Goal: Task Accomplishment & Management: Complete application form

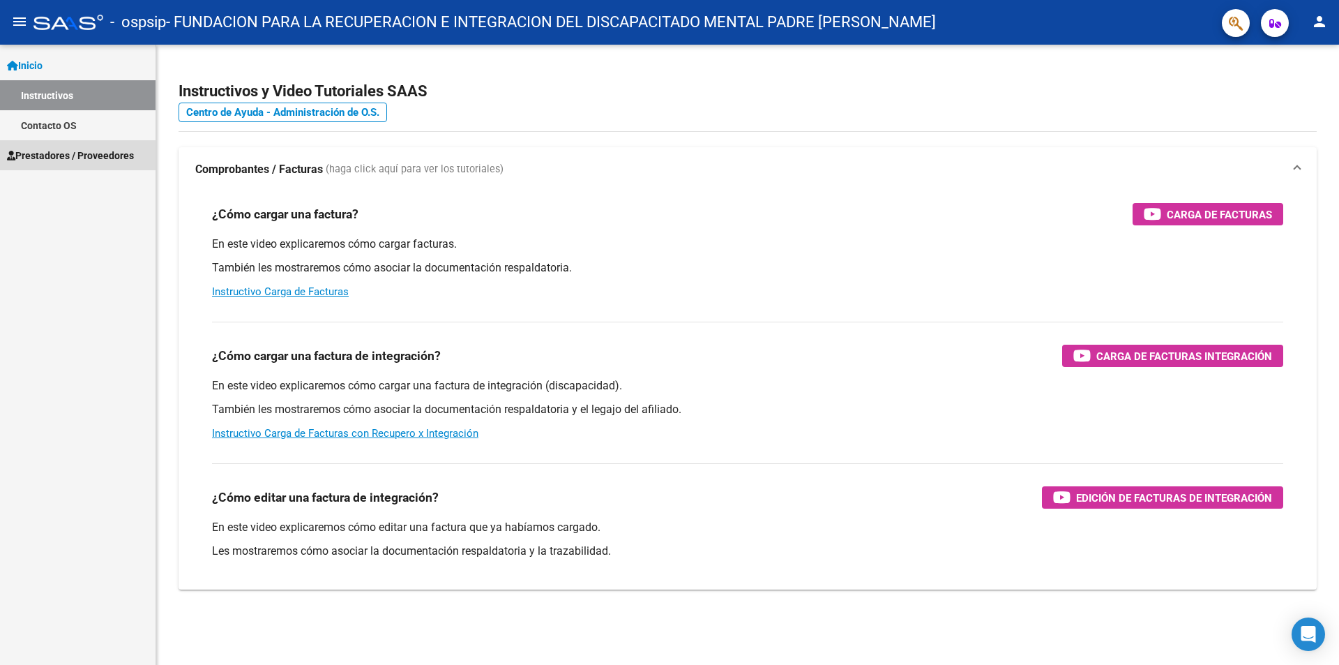
click at [36, 153] on span "Prestadores / Proveedores" at bounding box center [70, 155] width 127 height 15
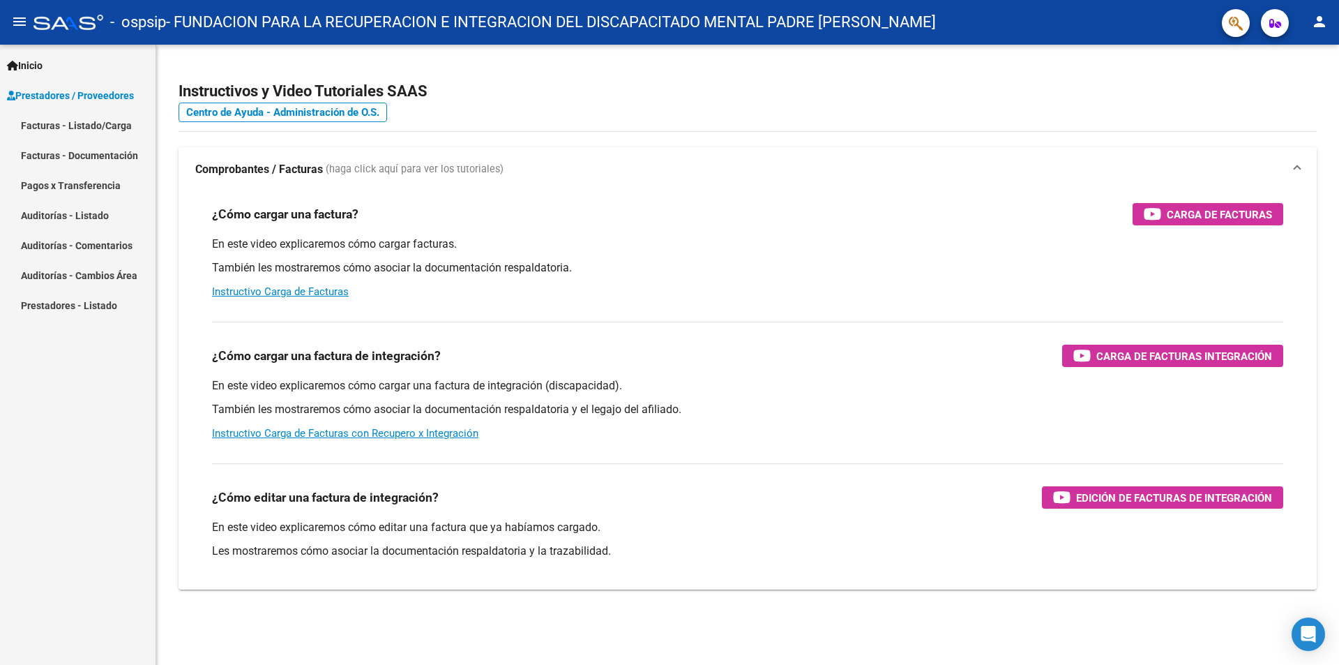
click at [61, 129] on link "Facturas - Listado/Carga" at bounding box center [78, 125] width 156 height 30
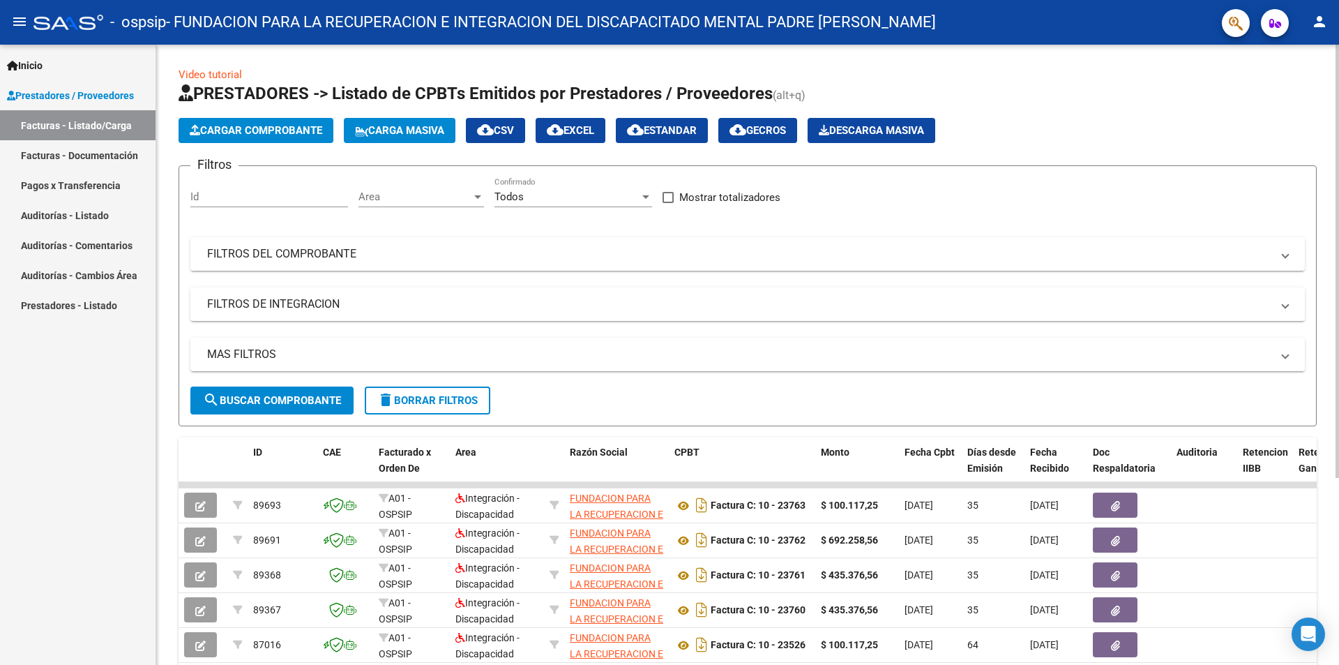
click at [283, 124] on span "Cargar Comprobante" at bounding box center [256, 130] width 133 height 13
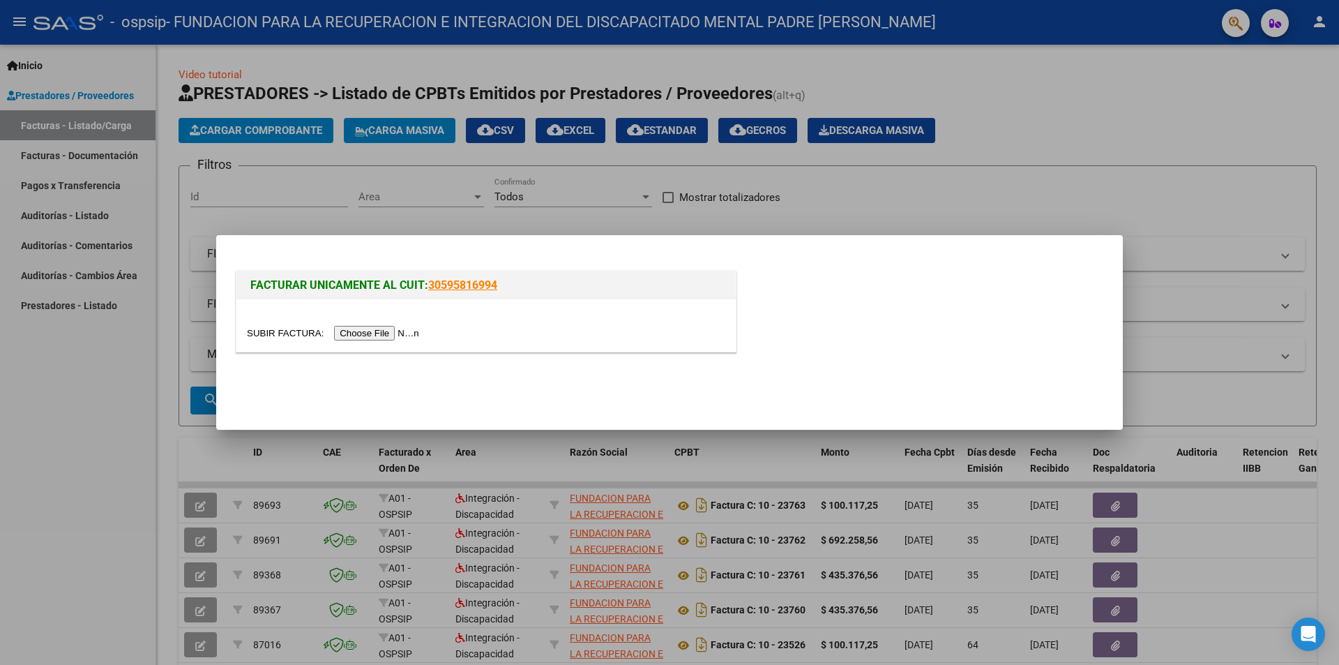
click at [398, 333] on input "file" at bounding box center [335, 333] width 177 height 15
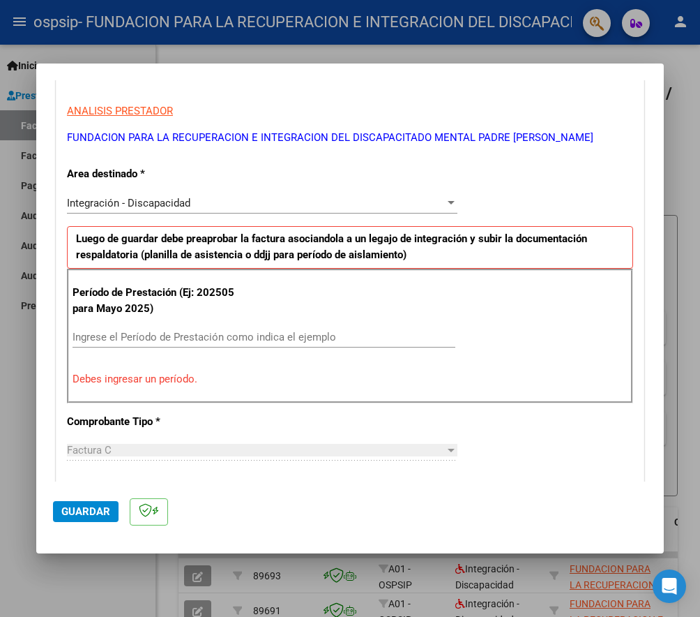
scroll to position [313, 0]
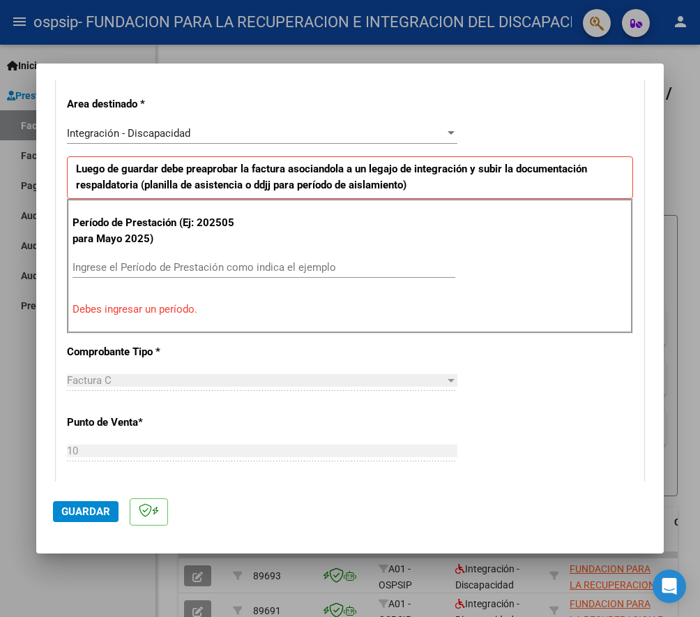
click at [116, 269] on input "Ingrese el Período de Prestación como indica el ejemplo" at bounding box center [264, 267] width 383 height 13
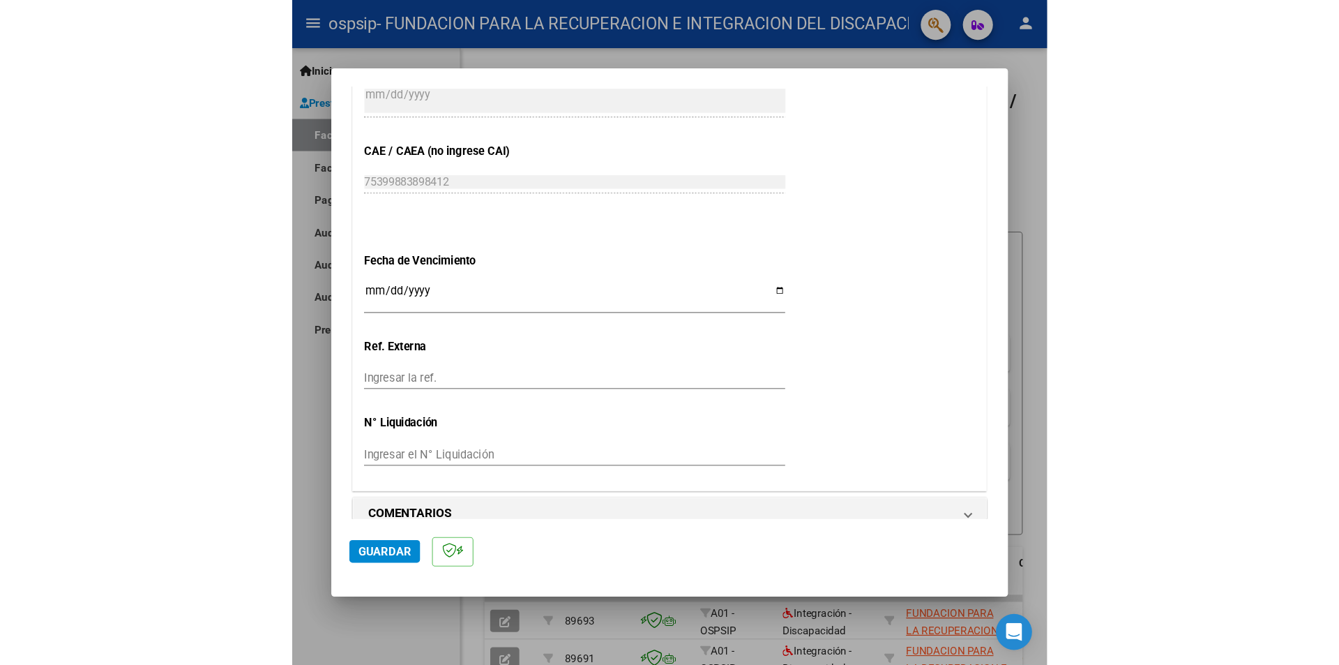
scroll to position [869, 0]
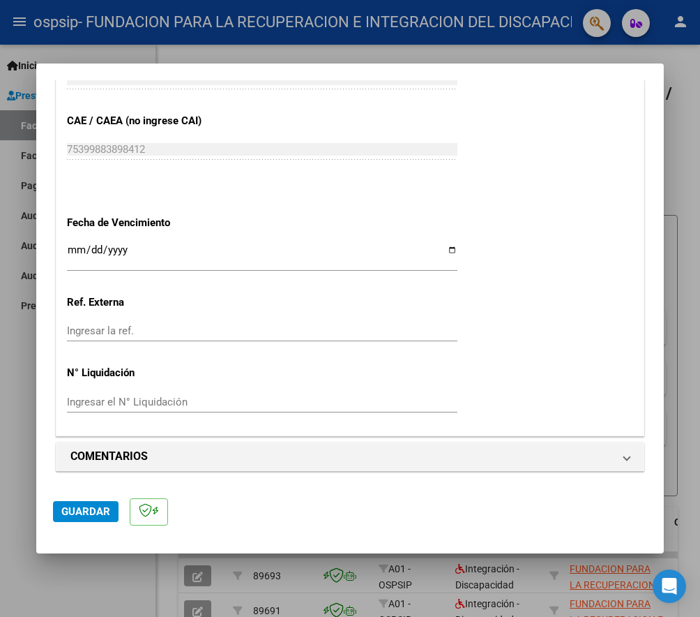
type input "202509"
click at [73, 250] on input "Ingresar la fecha" at bounding box center [262, 255] width 391 height 22
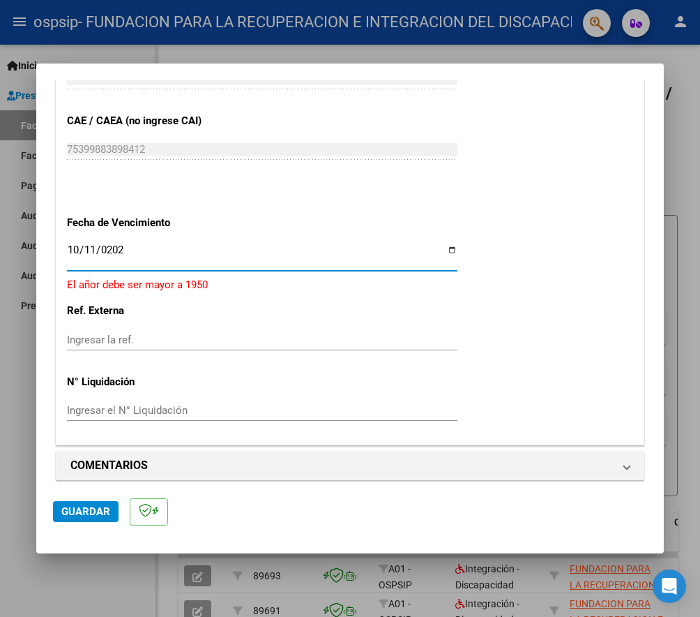
type input "[DATE]"
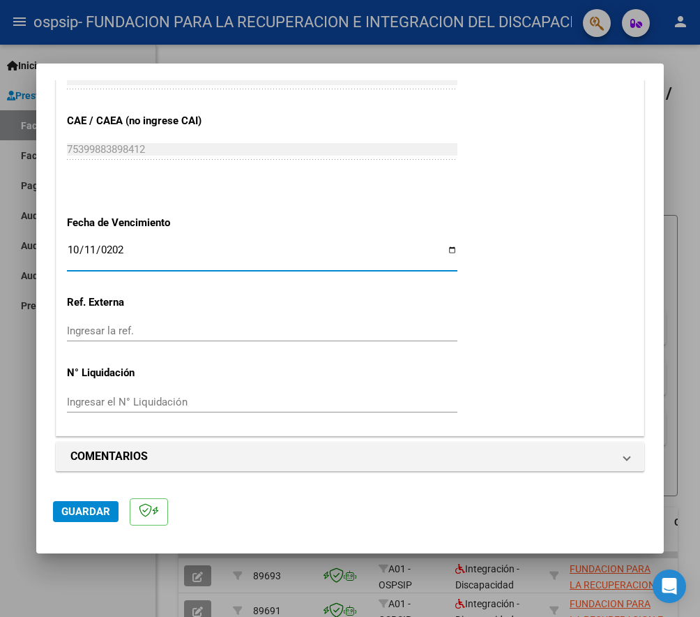
click at [342, 409] on div "Ingresar el N° Liquidación" at bounding box center [262, 401] width 391 height 21
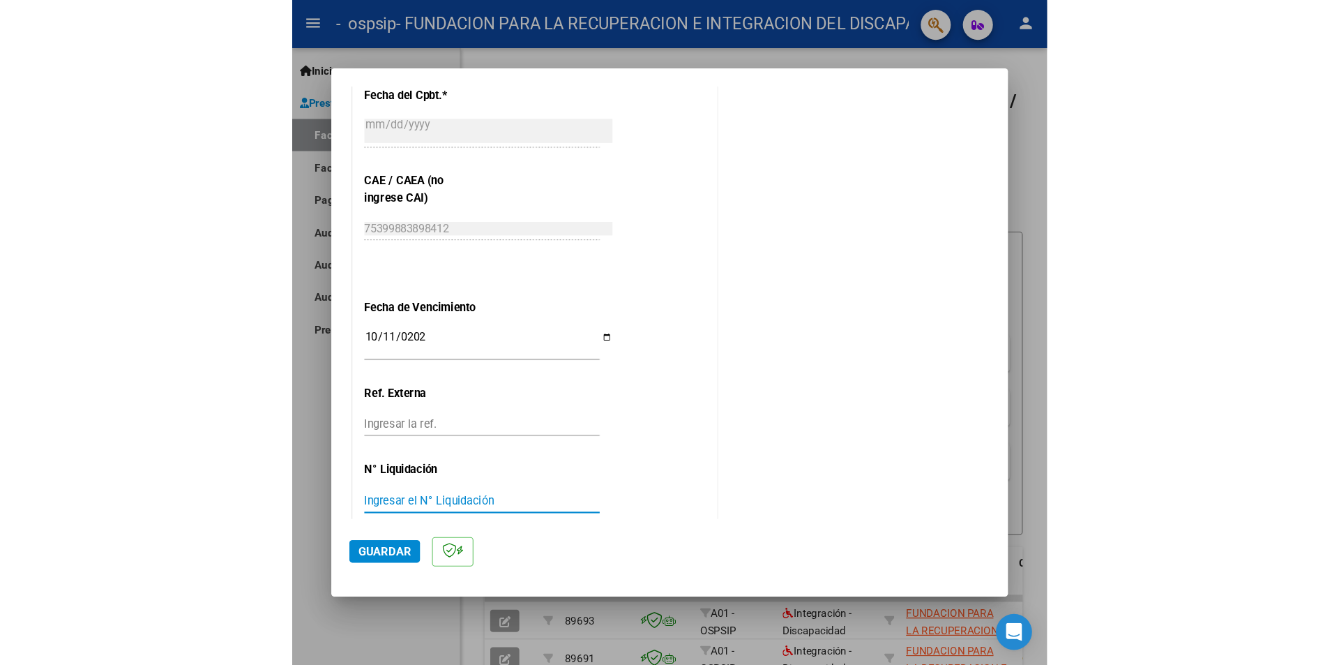
scroll to position [812, 0]
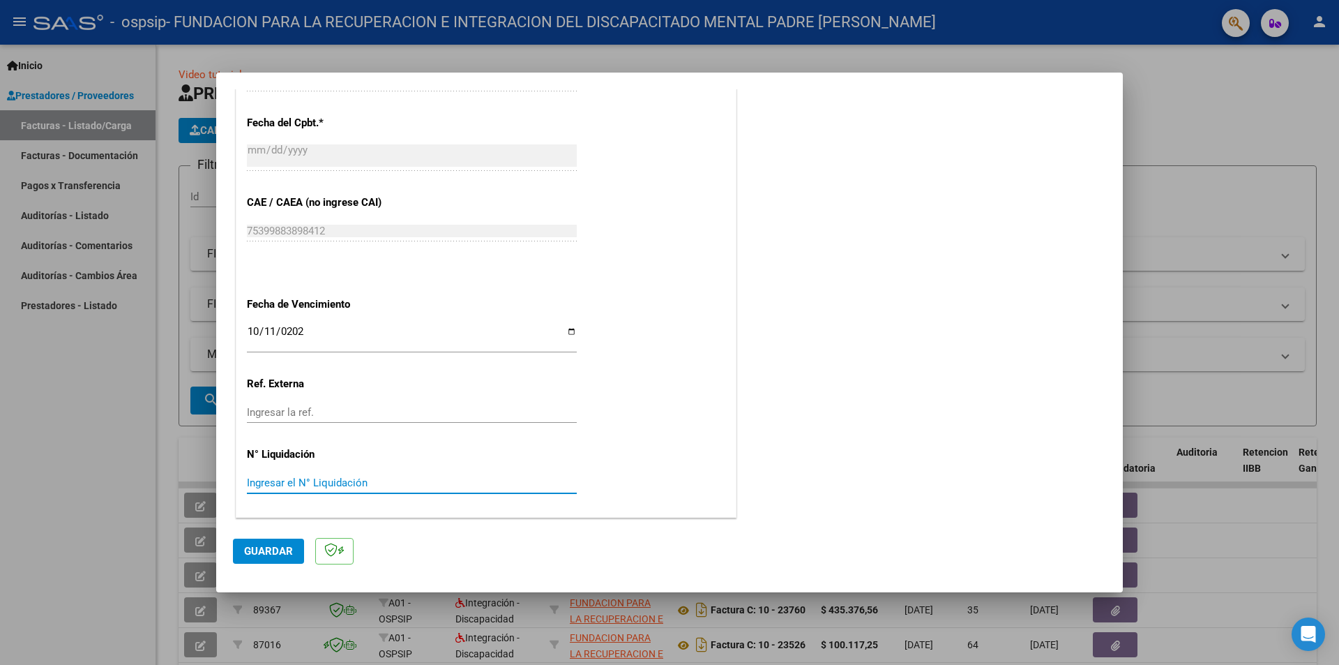
click at [260, 556] on span "Guardar" at bounding box center [268, 551] width 49 height 13
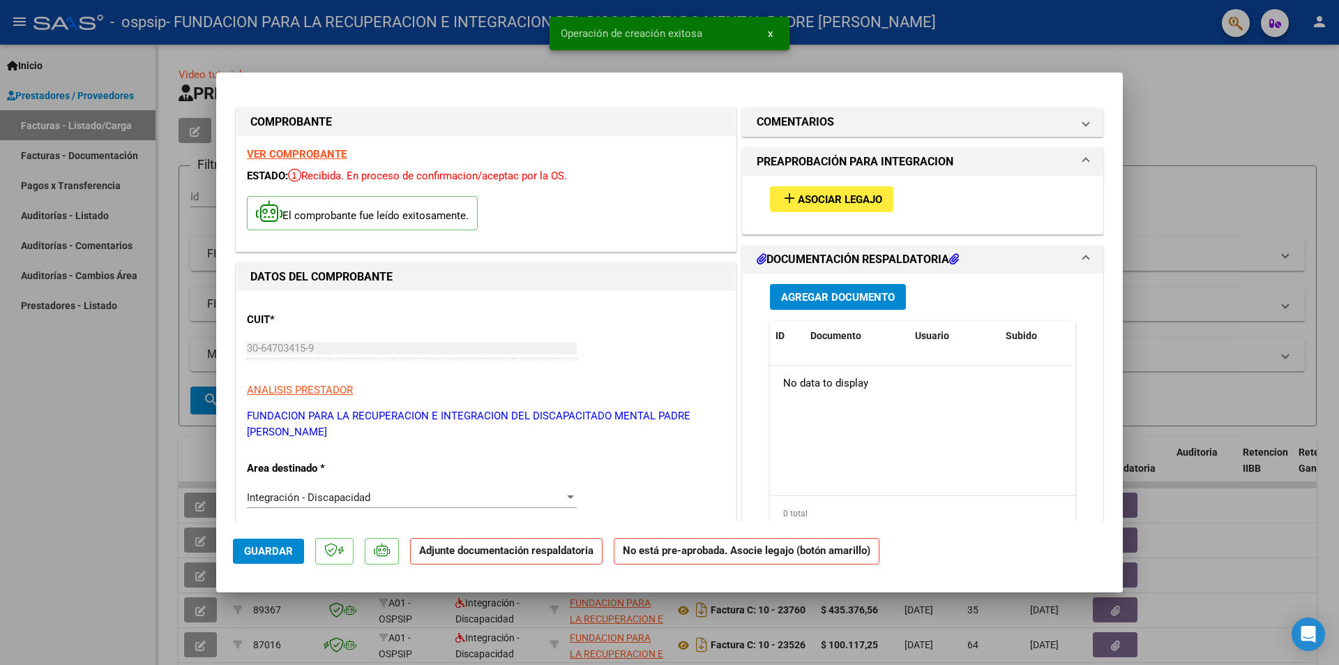
click at [818, 207] on button "add Asociar Legajo" at bounding box center [831, 199] width 123 height 26
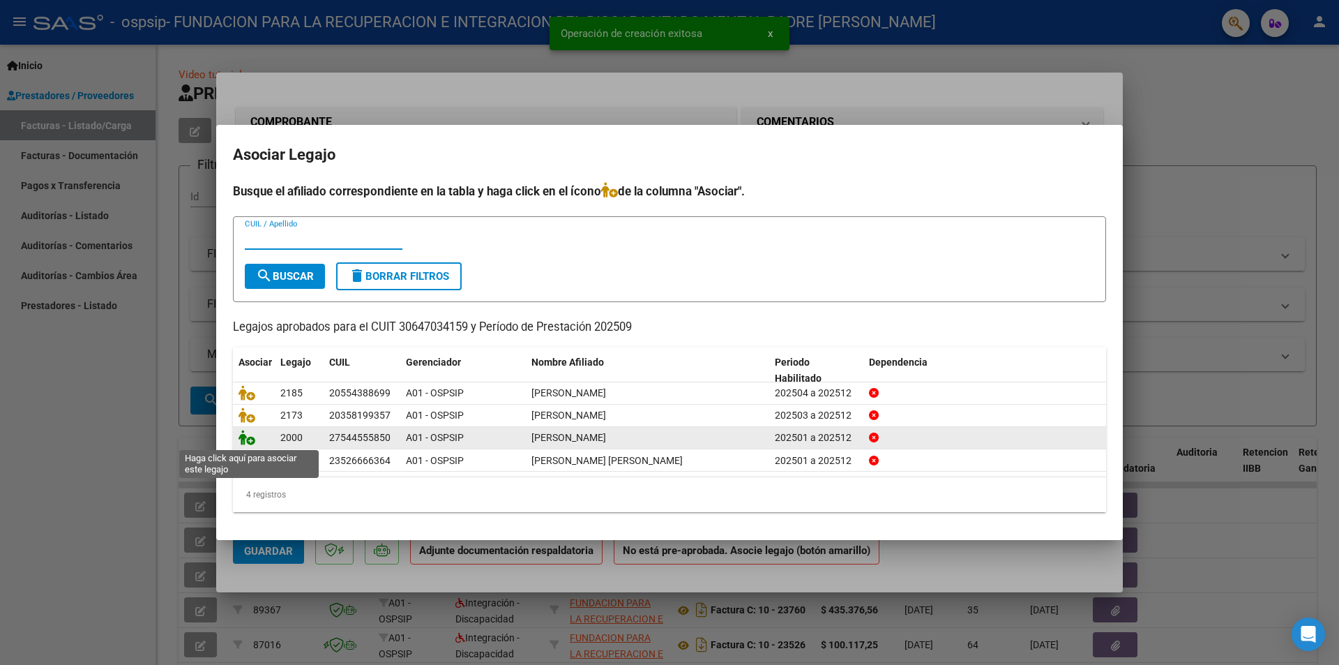
click at [248, 444] on icon at bounding box center [247, 437] width 17 height 15
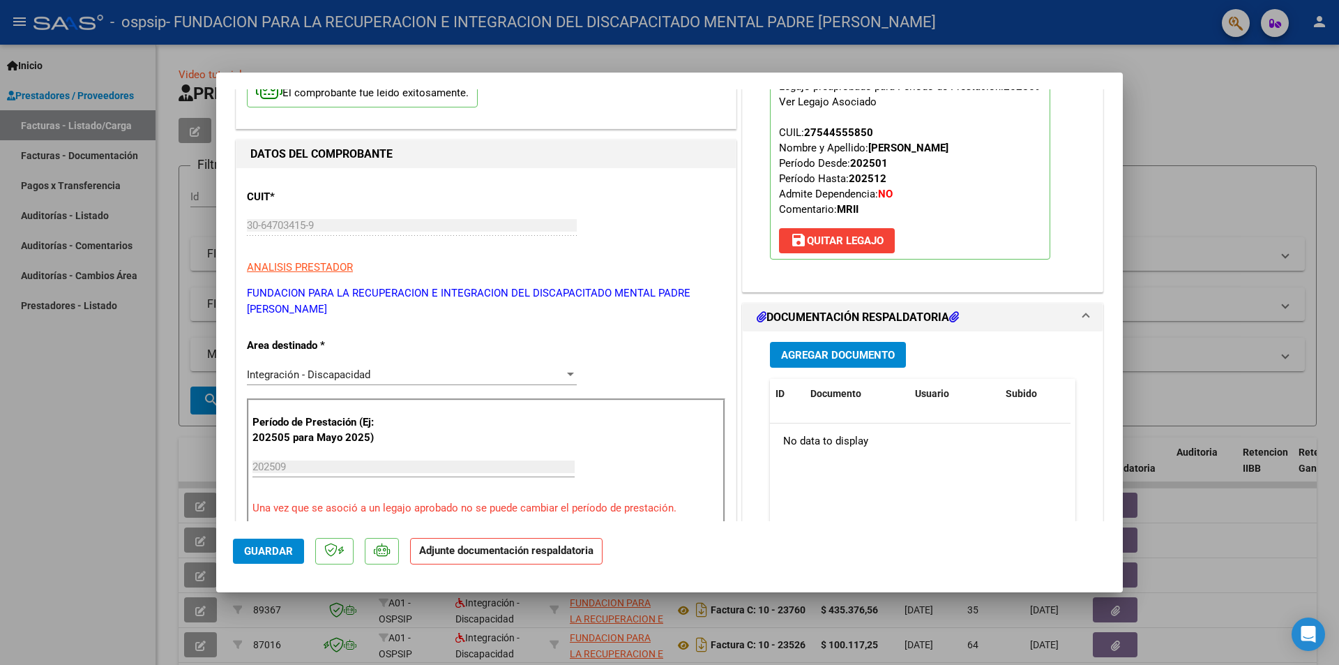
scroll to position [140, 0]
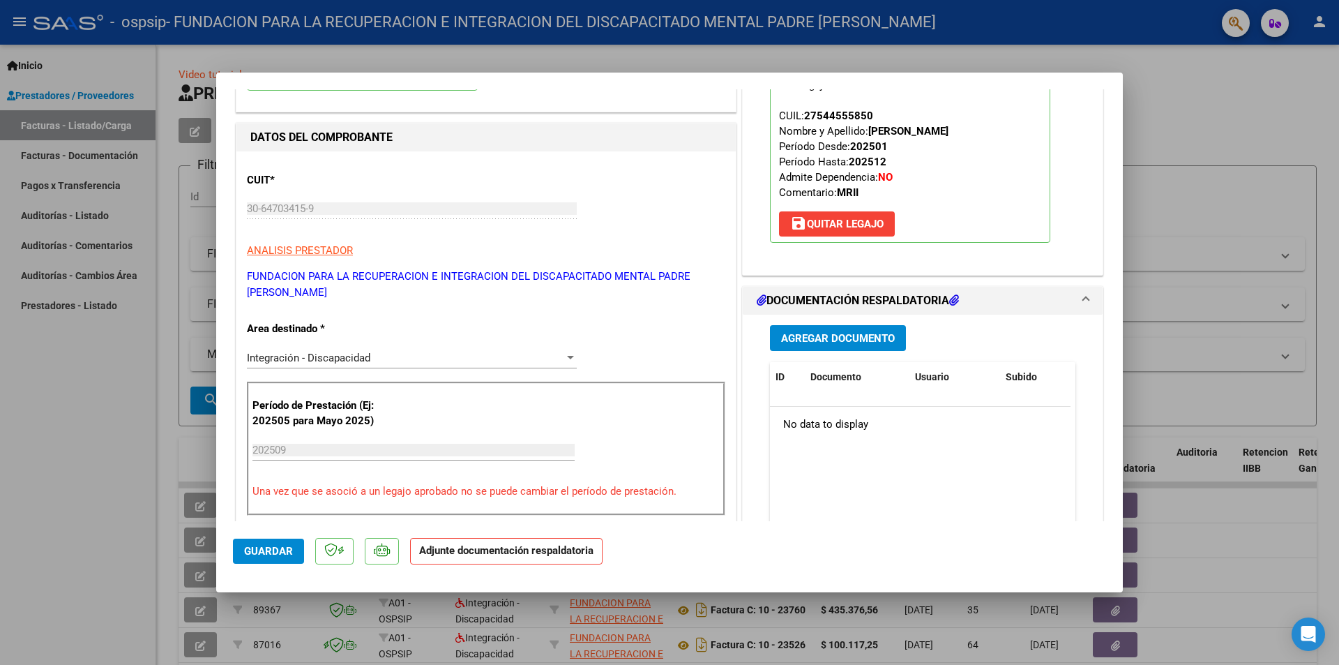
click at [843, 337] on span "Agregar Documento" at bounding box center [838, 338] width 114 height 13
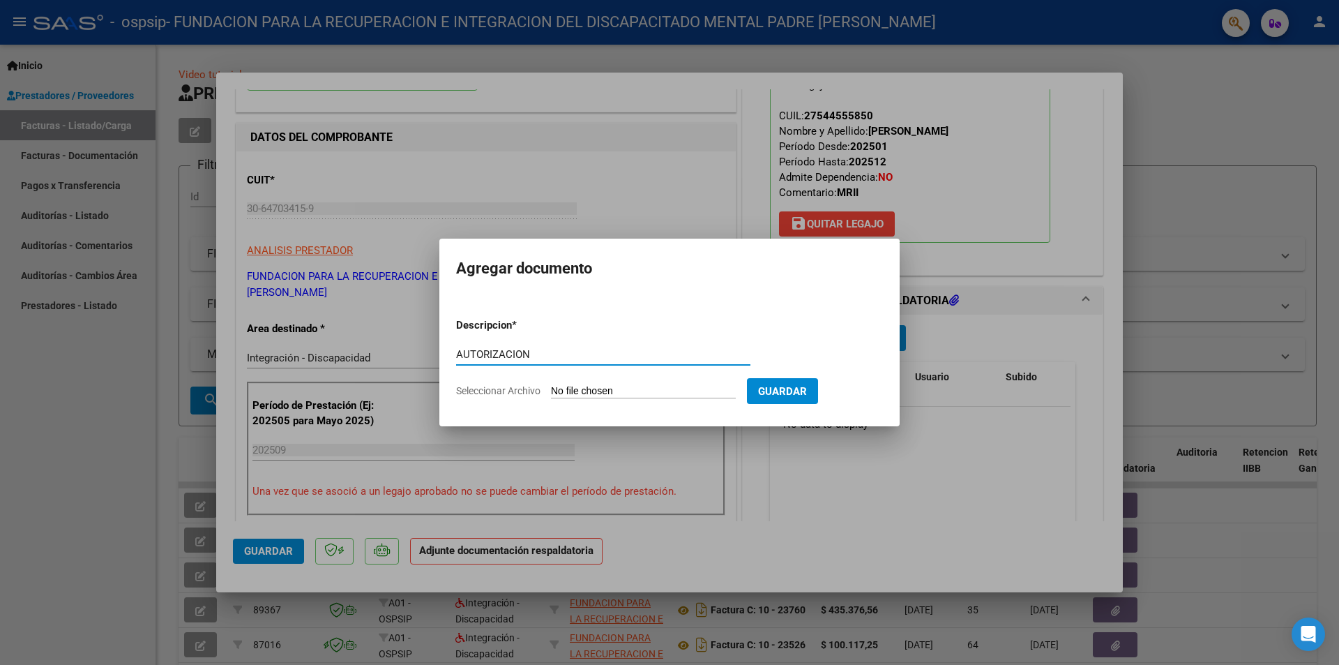
type input "AUTORIZACION"
click at [585, 391] on input "Seleccionar Archivo" at bounding box center [643, 391] width 185 height 13
type input "C:\fakepath\[PERSON_NAME] M.I.I. AUTORIZACION 2025 SEGUN RESOLUCION 360 22 _fir…"
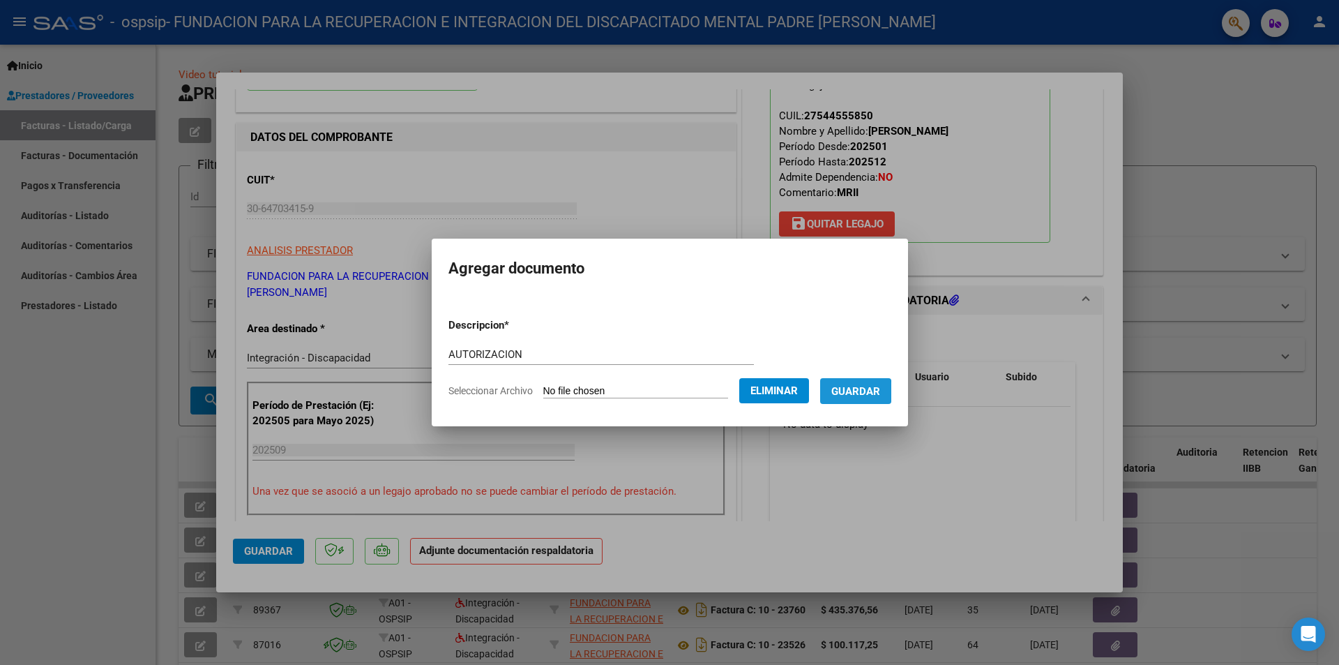
click at [849, 392] on span "Guardar" at bounding box center [856, 391] width 49 height 13
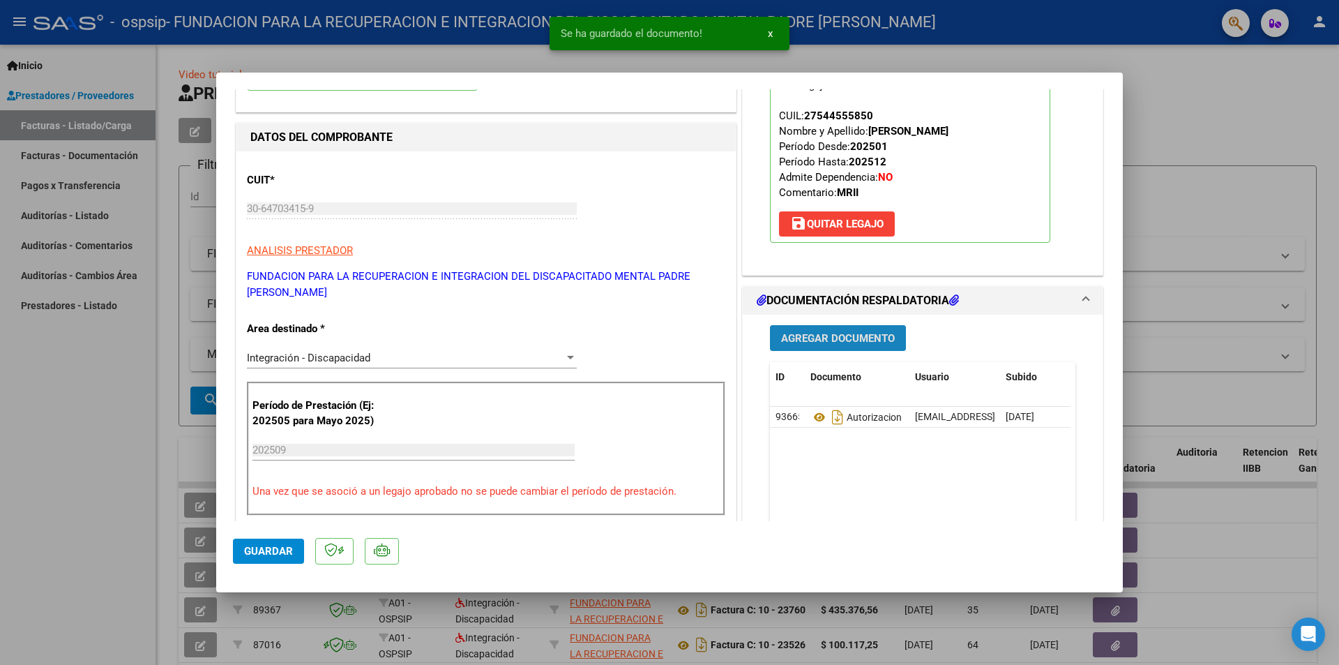
click at [824, 339] on span "Agregar Documento" at bounding box center [838, 338] width 114 height 13
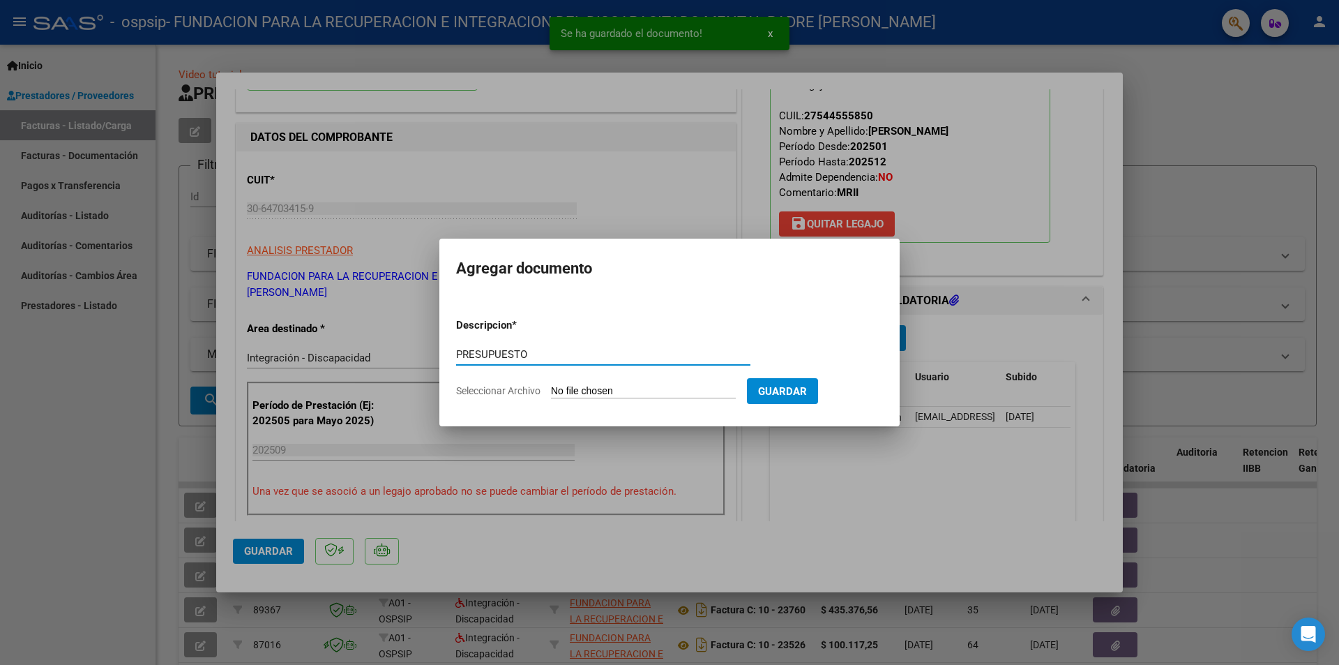
type input "PRESUPUESTO"
click at [629, 386] on input "Seleccionar Archivo" at bounding box center [643, 391] width 185 height 13
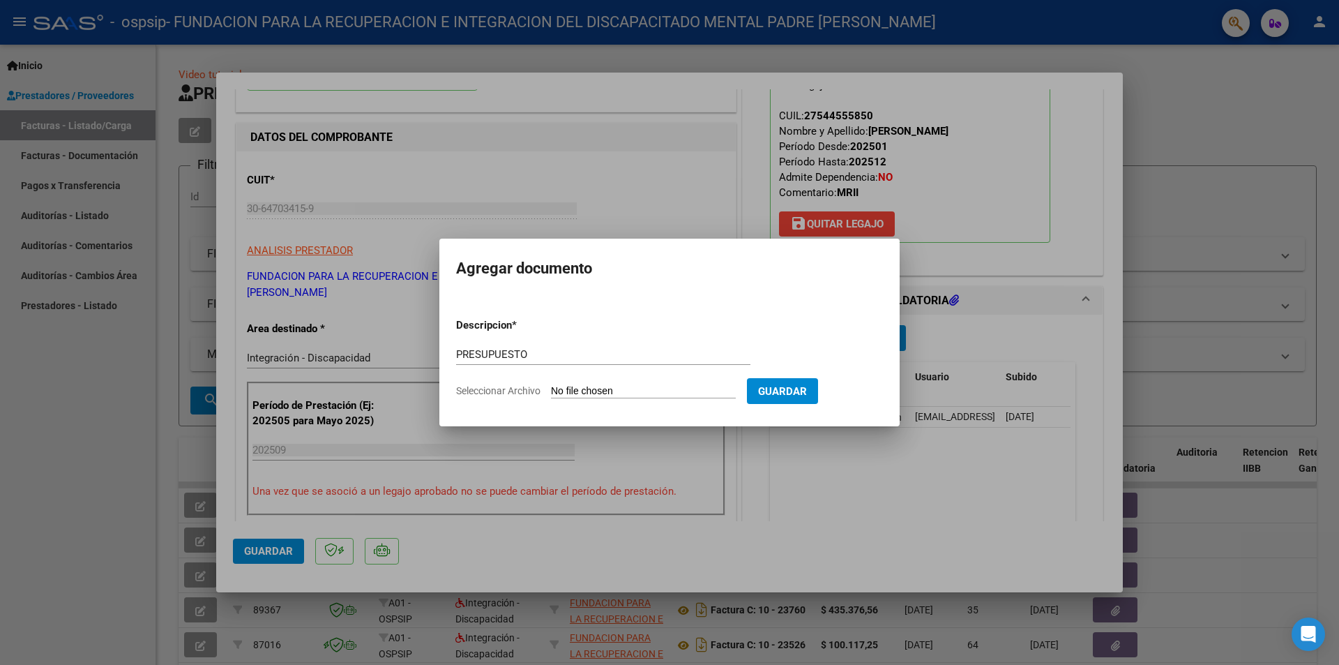
type input "C:\fakepath\[PERSON_NAME]- Tratamiento Integral Intensivo.docx"
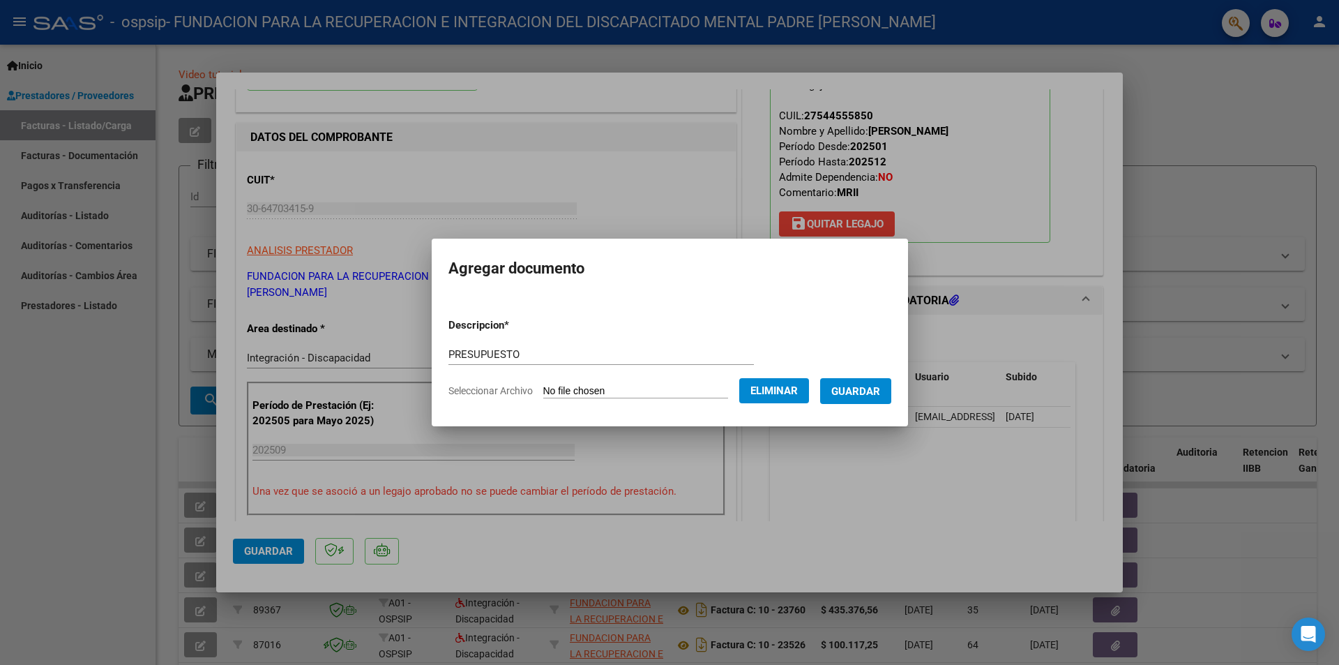
click at [848, 386] on span "Guardar" at bounding box center [856, 391] width 49 height 13
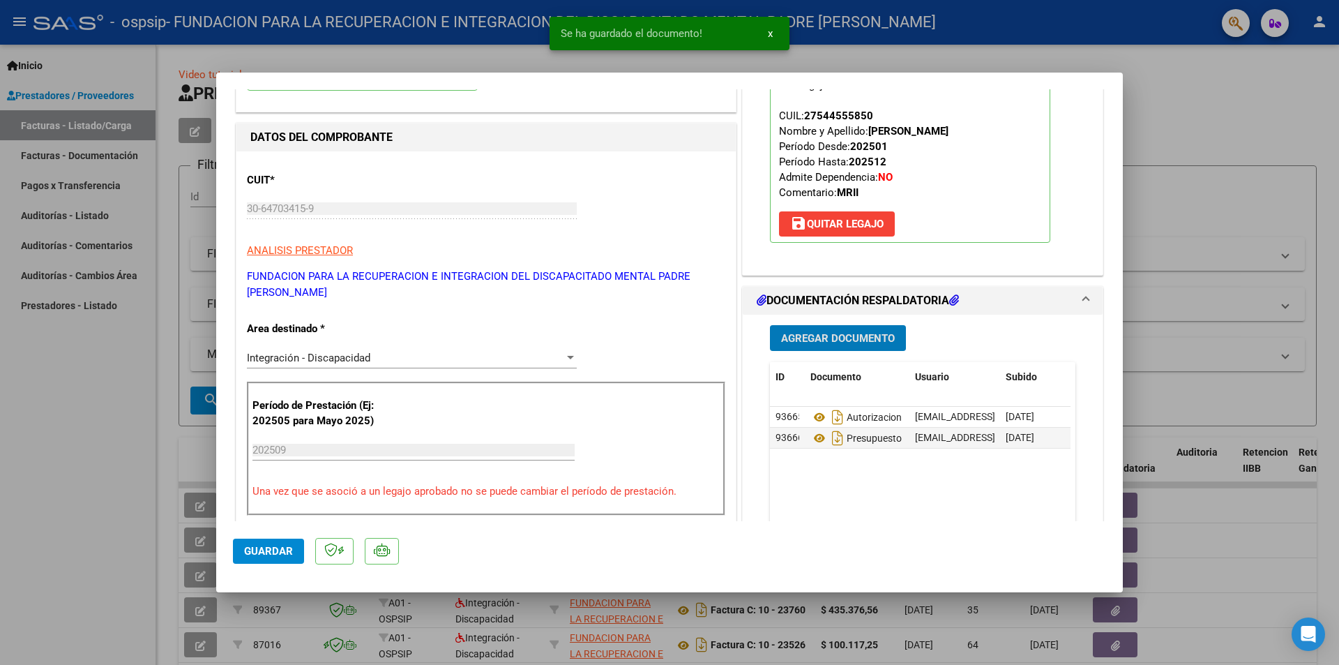
click at [839, 342] on span "Agregar Documento" at bounding box center [838, 338] width 114 height 13
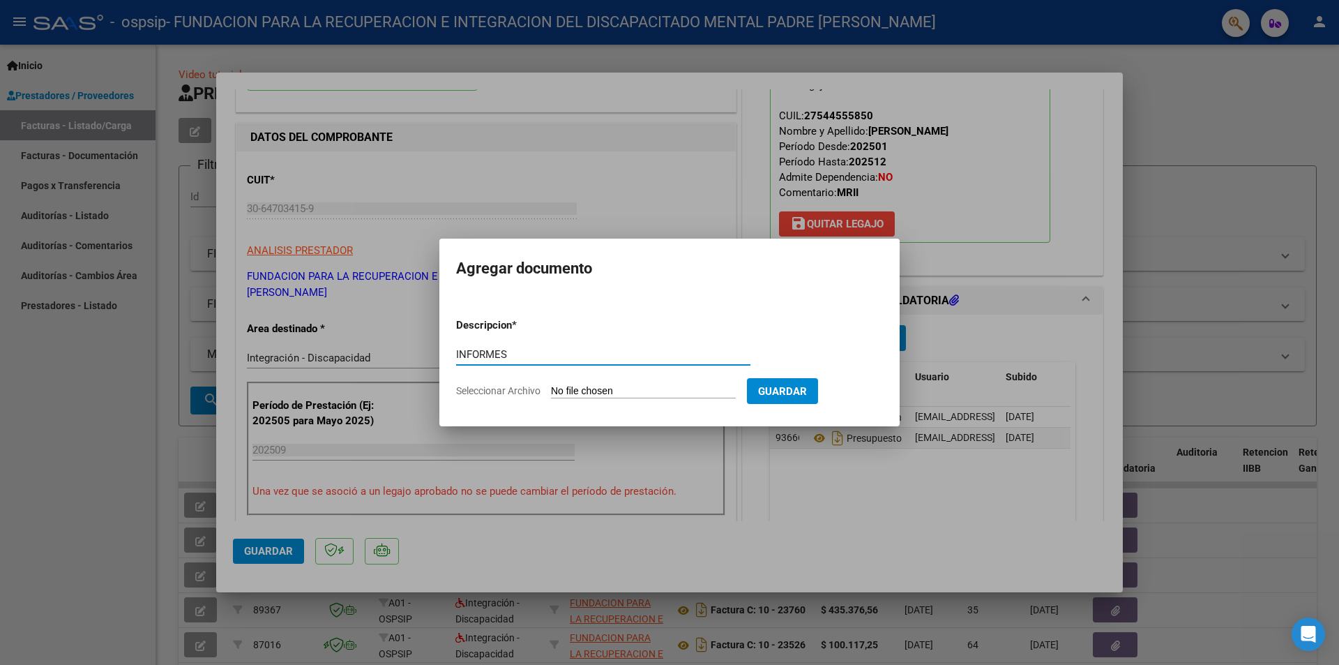
type input "INFORMES"
click at [623, 395] on input "Seleccionar Archivo" at bounding box center [643, 391] width 185 height 13
type input "C:\fakepath\[PERSON_NAME] INFORMES TERAPIAS.pdf"
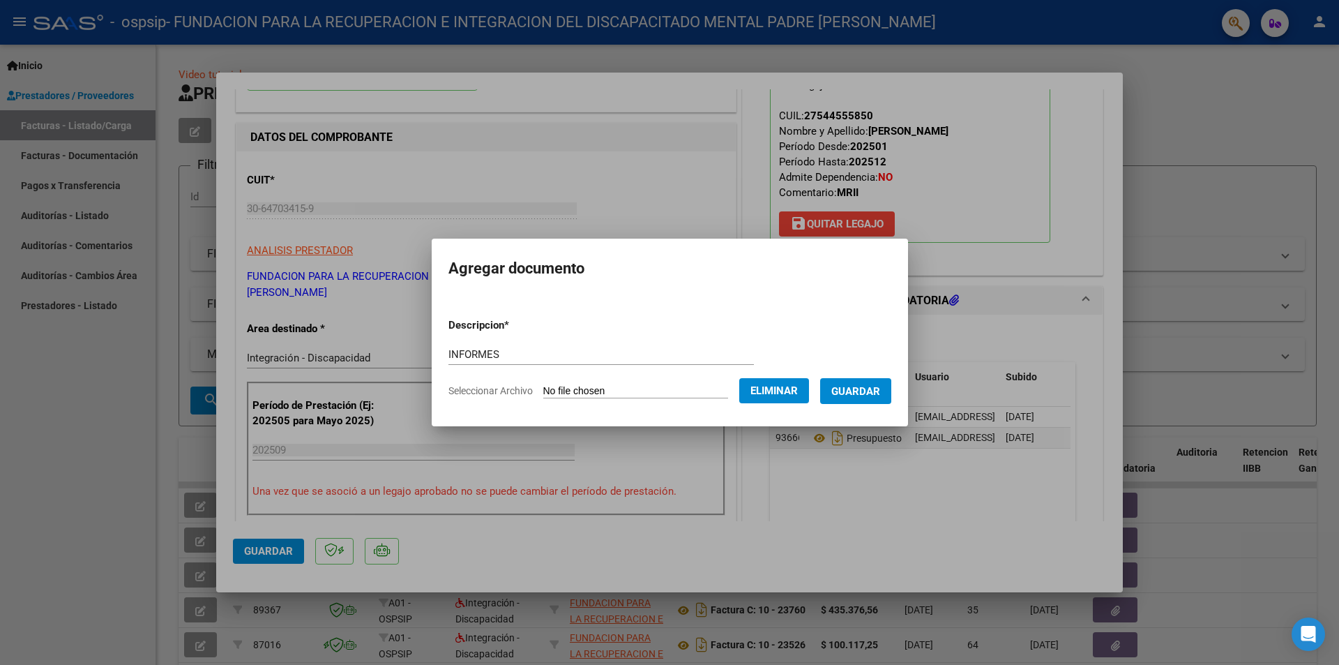
click at [858, 391] on span "Guardar" at bounding box center [856, 391] width 49 height 13
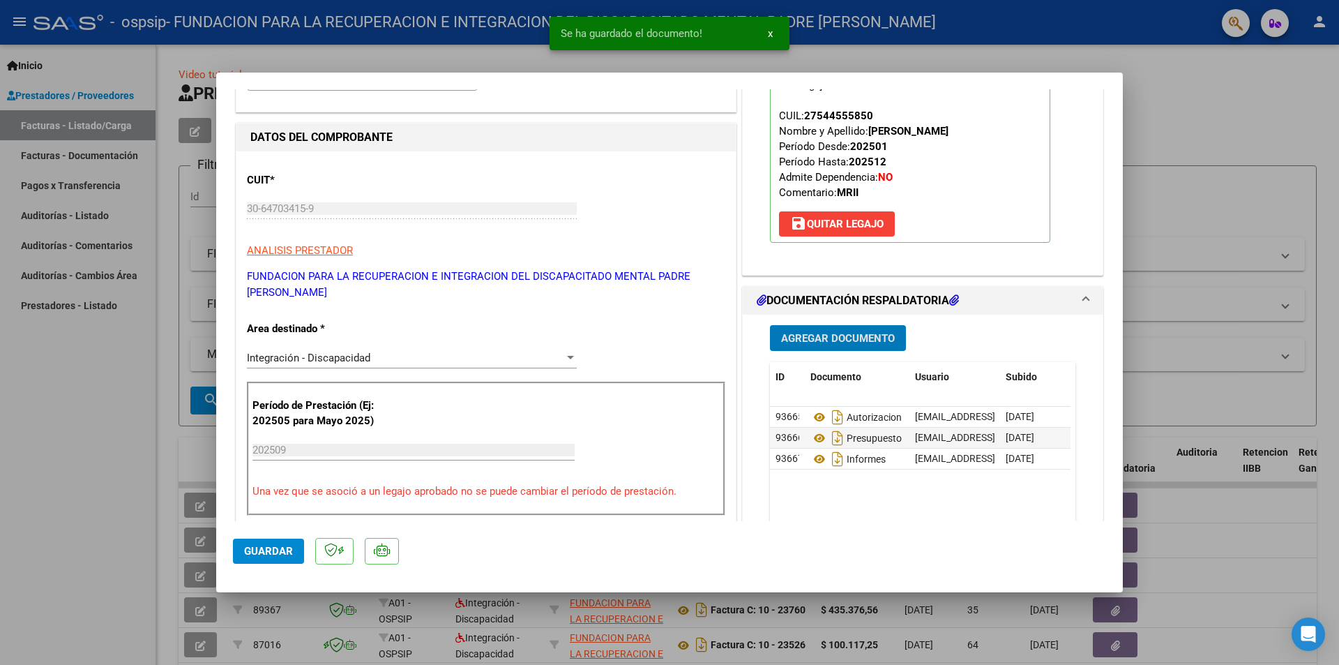
click at [833, 341] on span "Agregar Documento" at bounding box center [838, 338] width 114 height 13
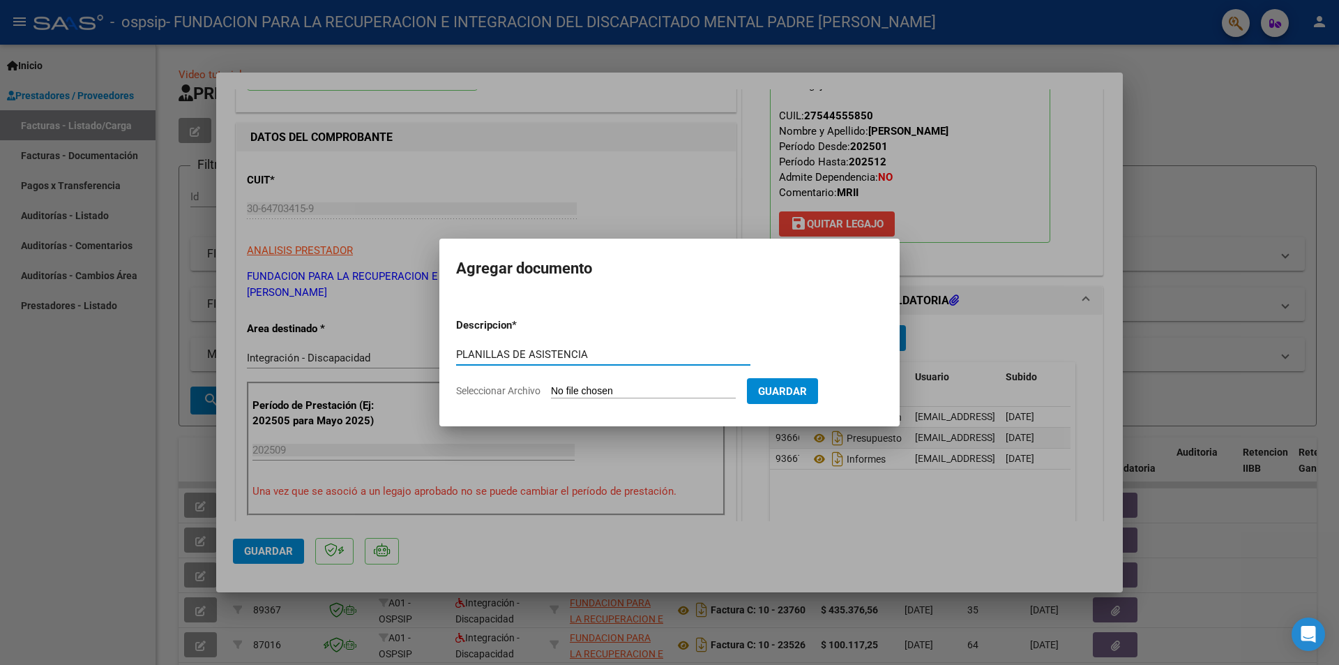
type input "PLANILLAS DE ASISTENCIA"
click at [647, 391] on input "Seleccionar Archivo" at bounding box center [643, 391] width 185 height 13
type input "C:\fakepath\[PERSON_NAME] PLANILLAS TERAPIAS.pdf"
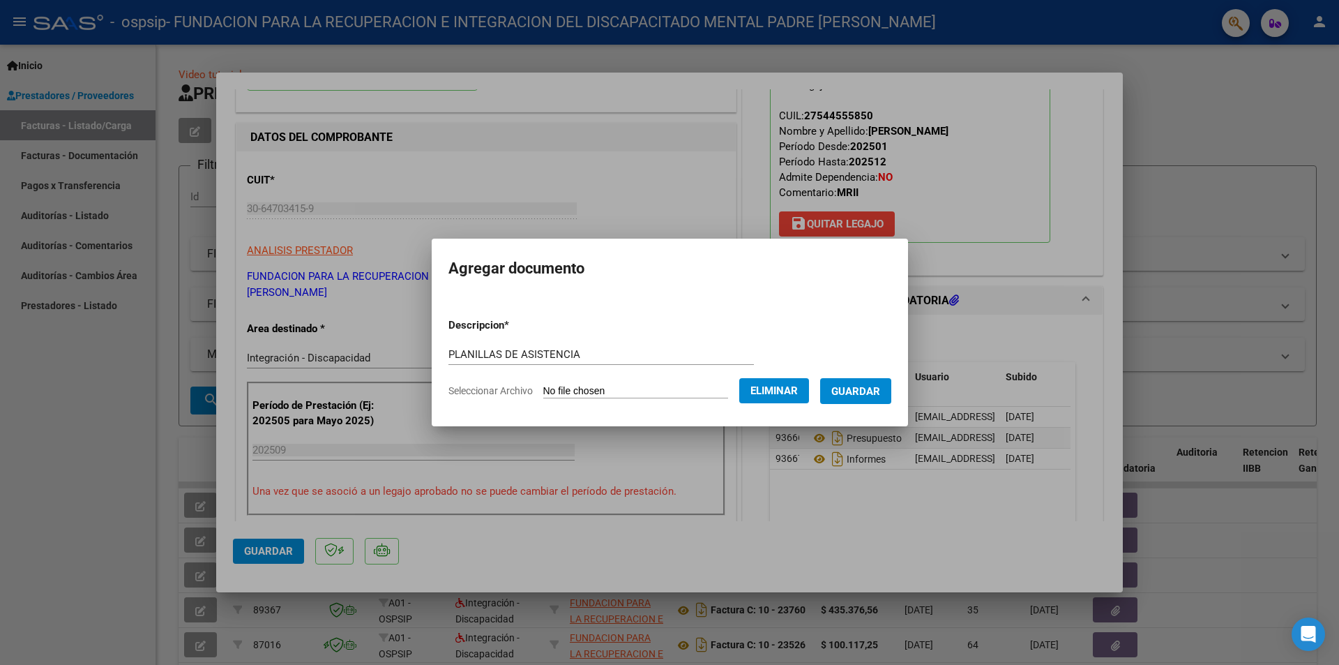
click at [871, 395] on span "Guardar" at bounding box center [856, 391] width 49 height 13
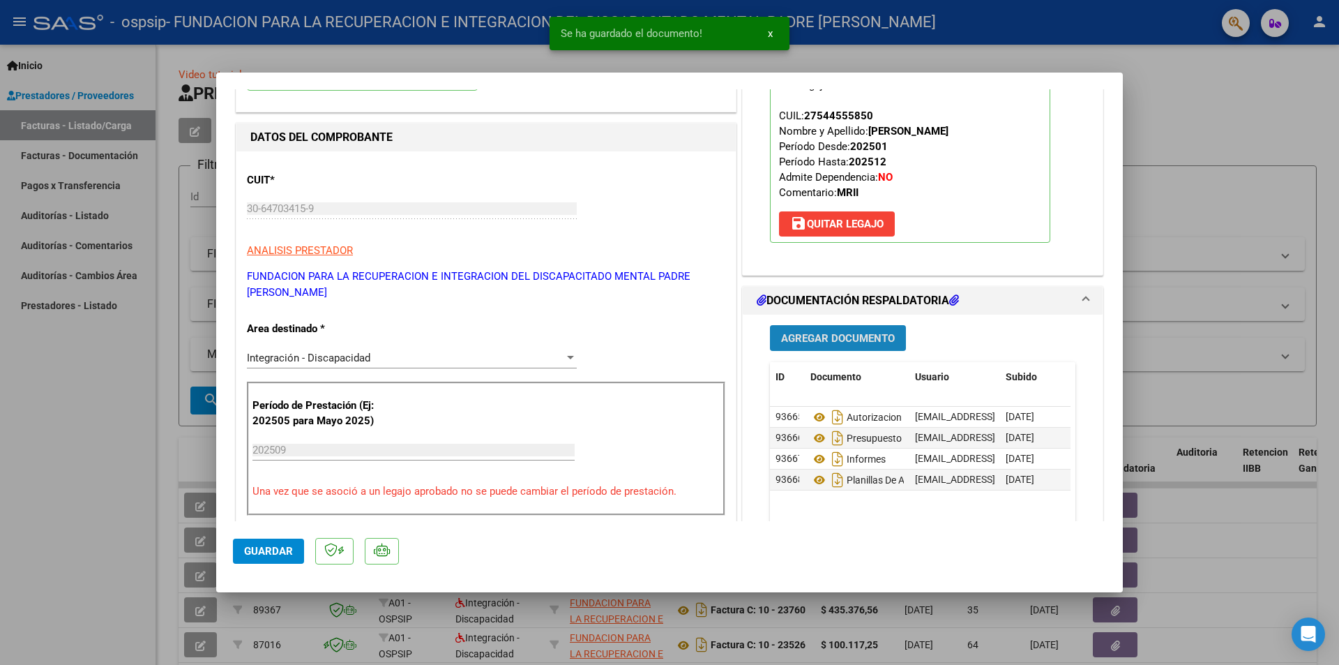
click at [843, 338] on span "Agregar Documento" at bounding box center [838, 338] width 114 height 13
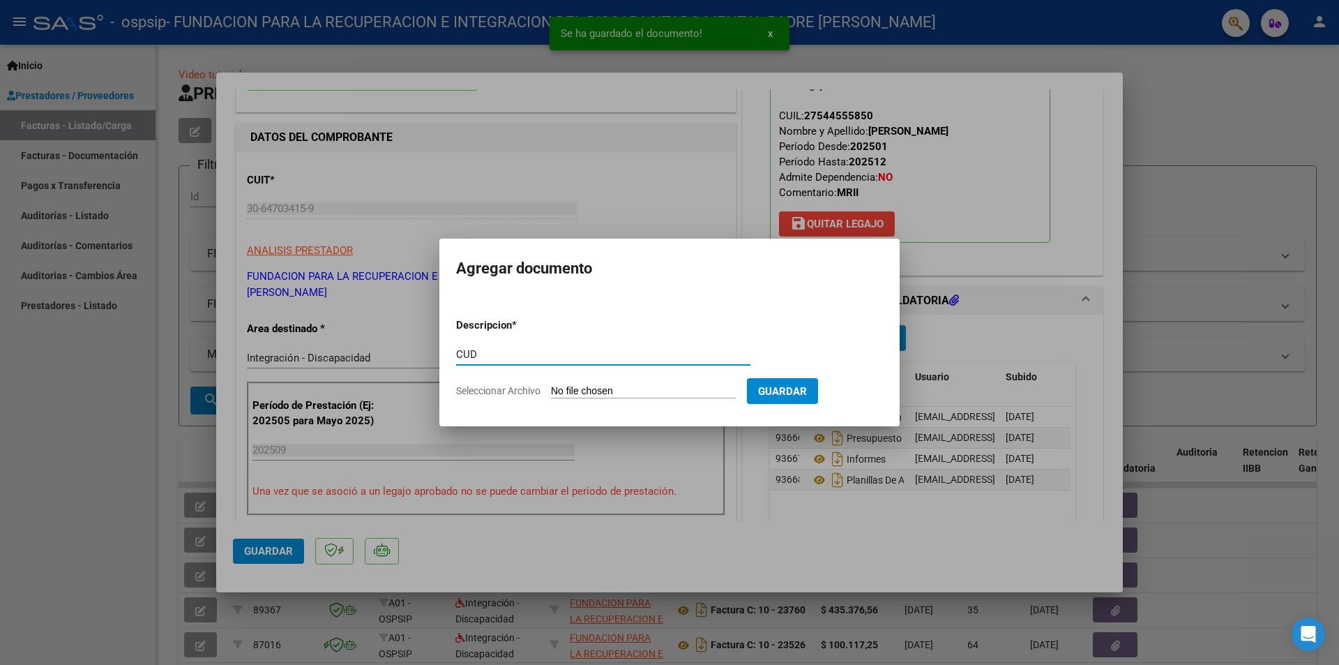
type input "CUD"
click at [634, 388] on input "Seleccionar Archivo" at bounding box center [643, 391] width 185 height 13
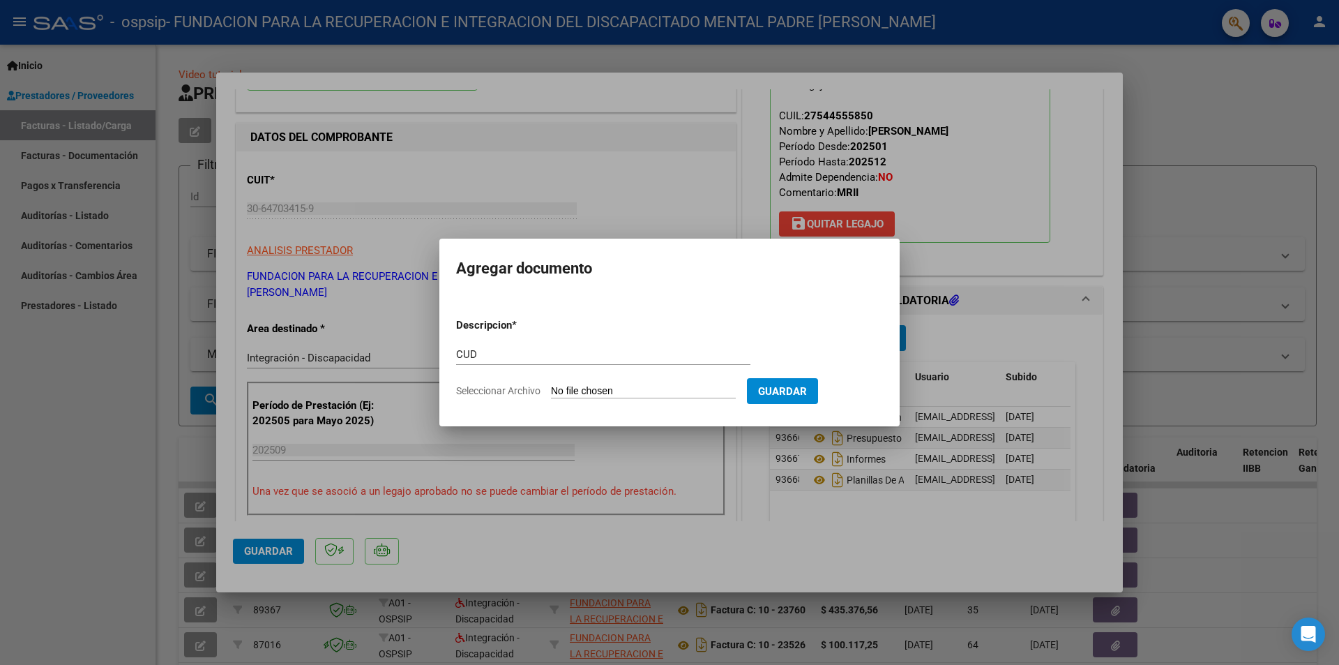
type input "C:\fakepath\CUD.pdf"
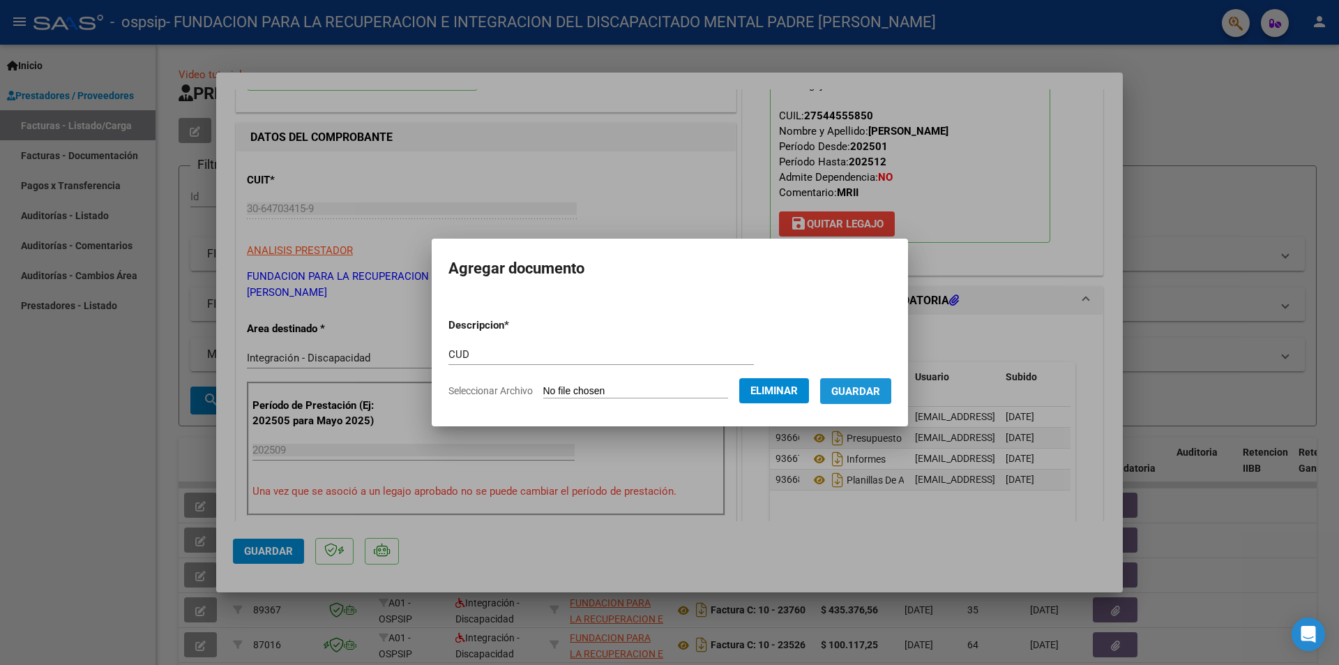
click at [844, 389] on span "Guardar" at bounding box center [856, 391] width 49 height 13
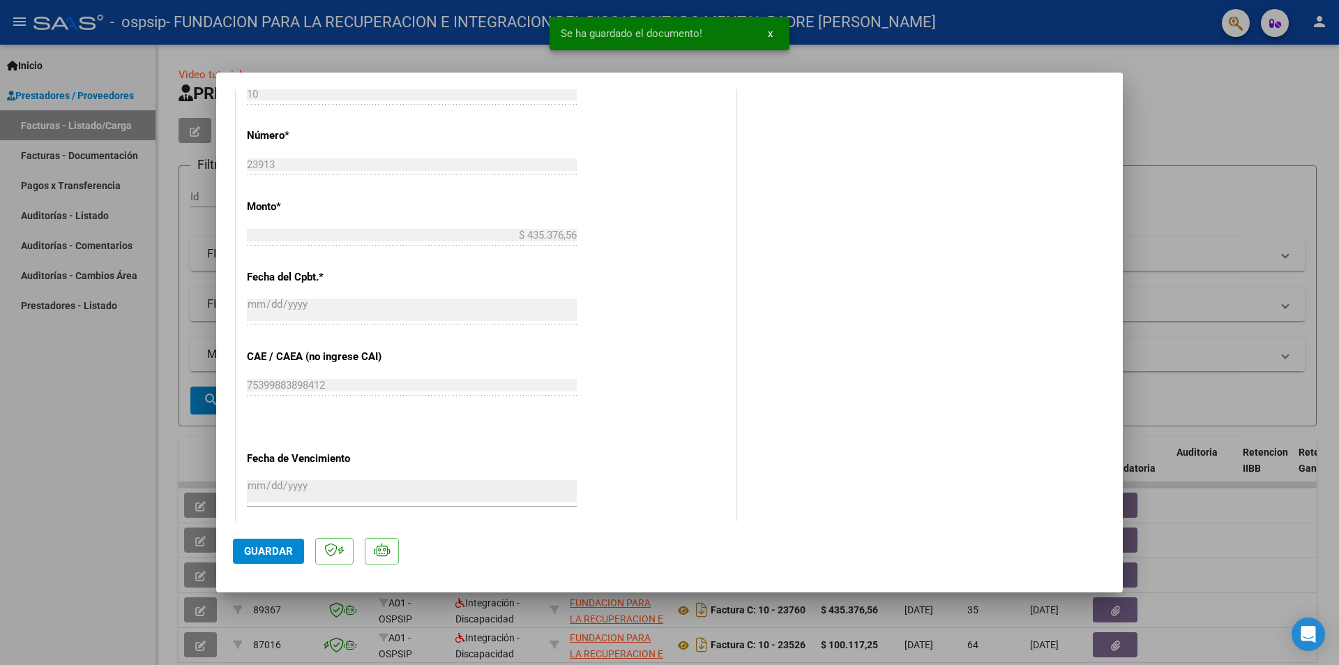
scroll to position [698, 0]
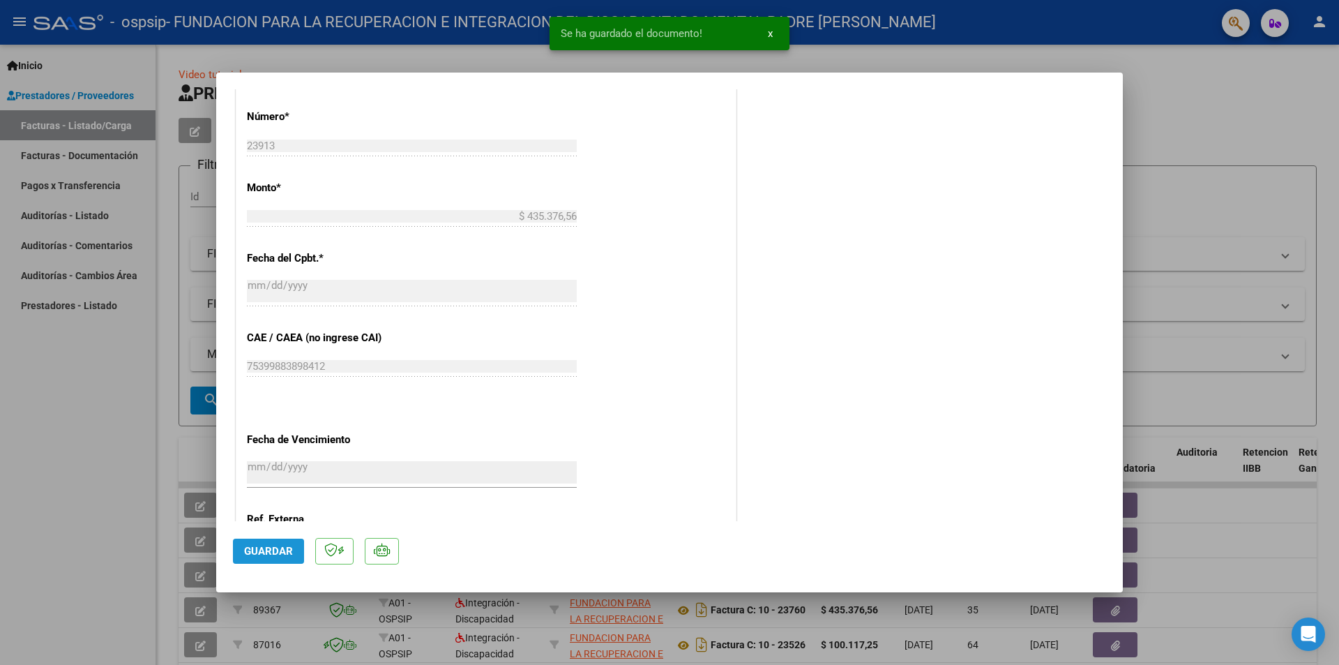
click at [270, 556] on span "Guardar" at bounding box center [268, 551] width 49 height 13
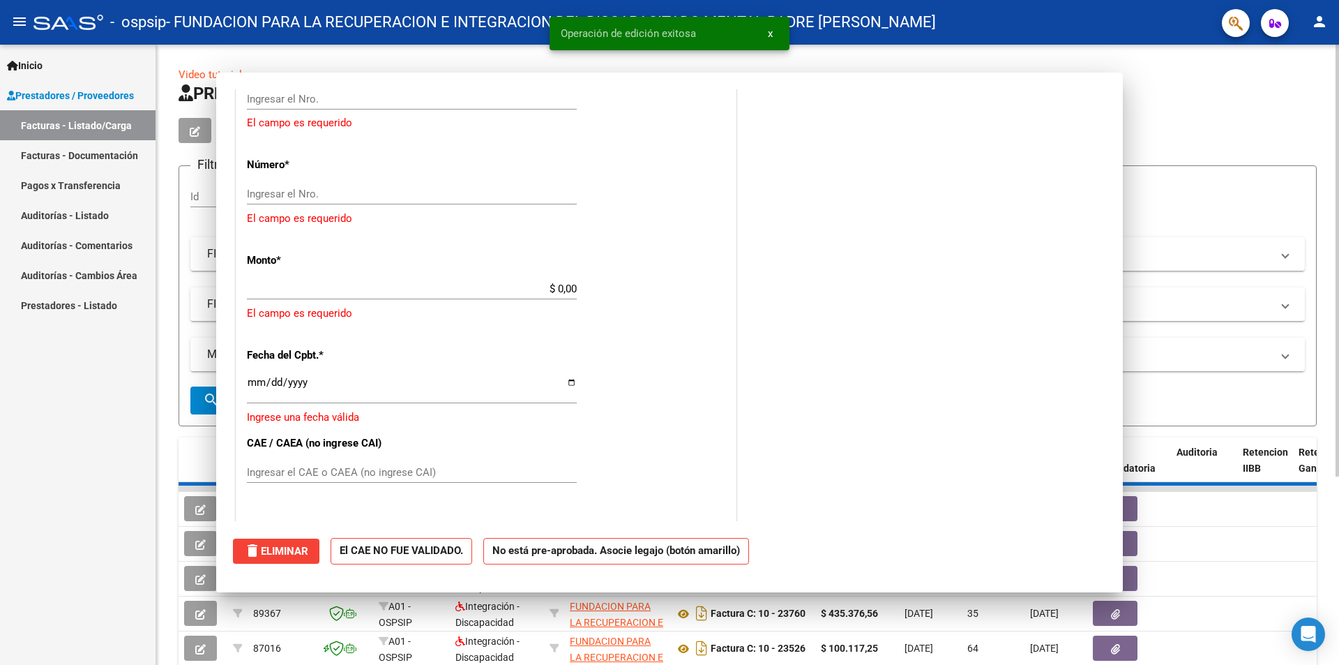
scroll to position [0, 0]
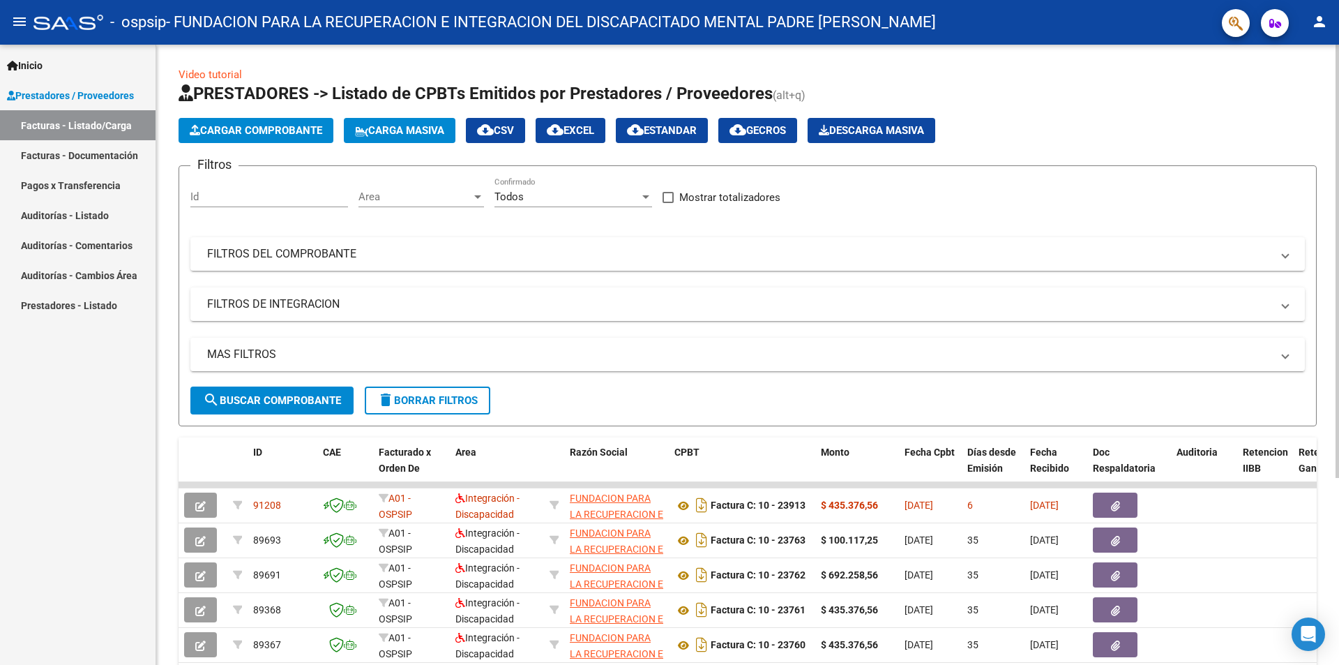
click at [240, 127] on span "Cargar Comprobante" at bounding box center [256, 130] width 133 height 13
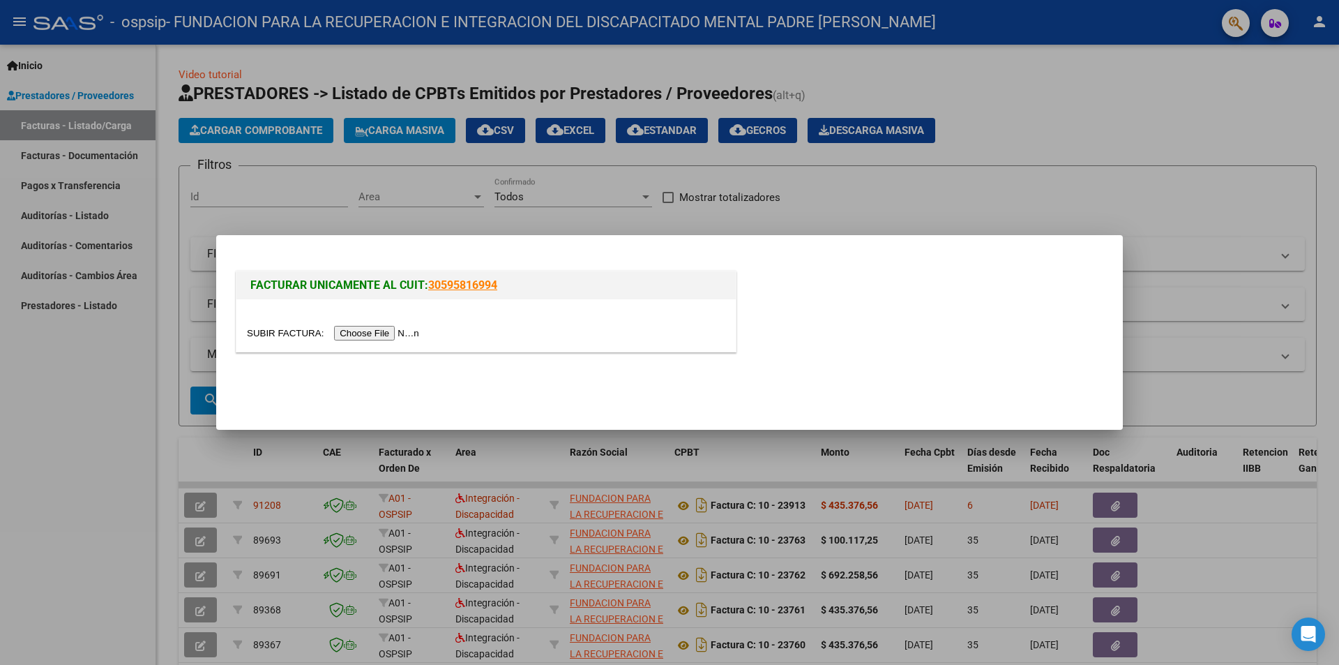
click at [364, 332] on input "file" at bounding box center [335, 333] width 177 height 15
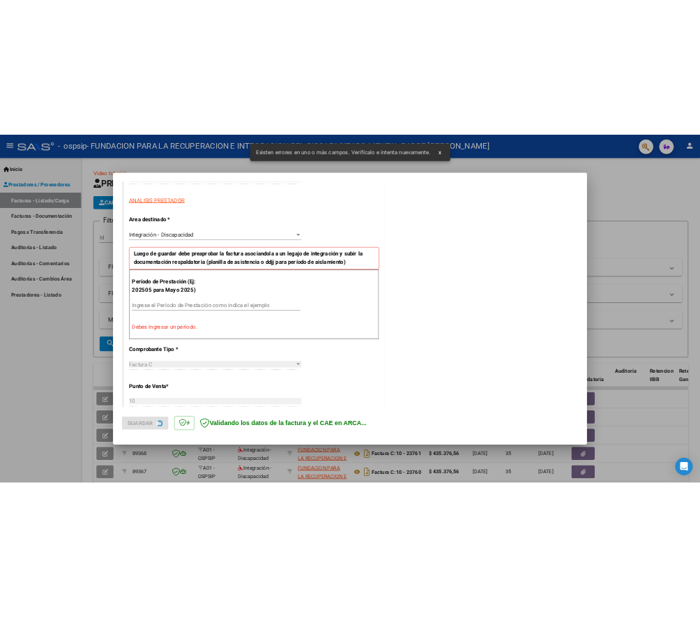
scroll to position [243, 0]
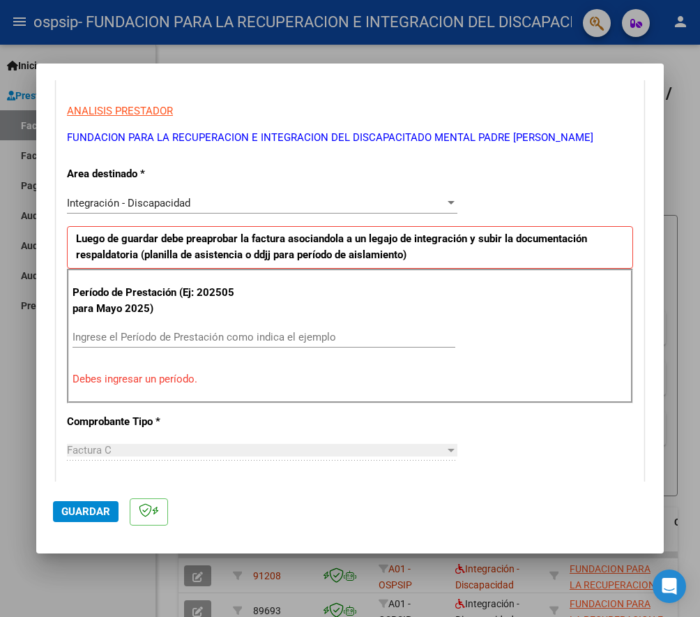
click at [143, 338] on input "Ingrese el Período de Prestación como indica el ejemplo" at bounding box center [264, 337] width 383 height 13
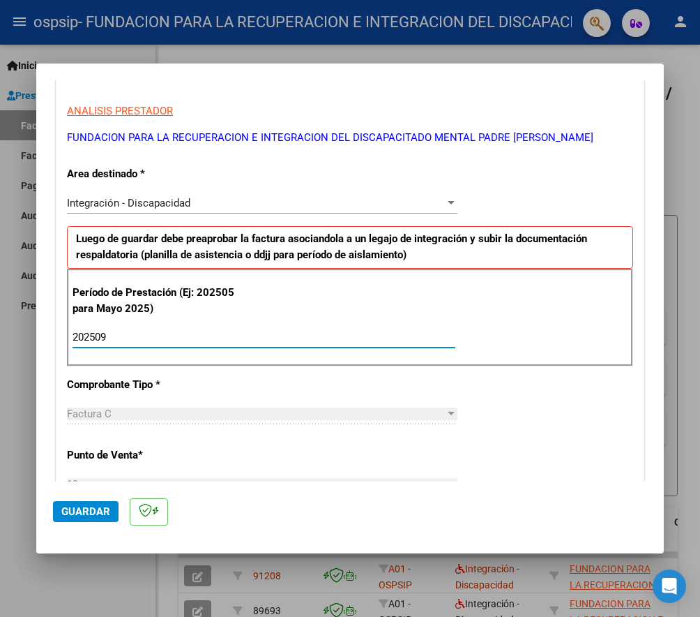
type input "202509"
click at [530, 410] on div "CUIT * 30-64703415-9 Ingresar CUIT ANALISIS PRESTADOR FUNDACION PARA LA RECUPER…" at bounding box center [350, 537] width 587 height 1050
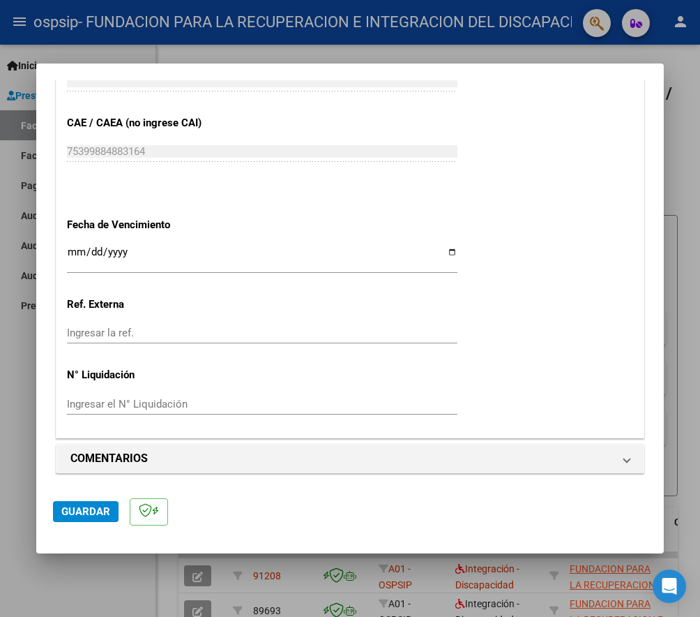
scroll to position [869, 0]
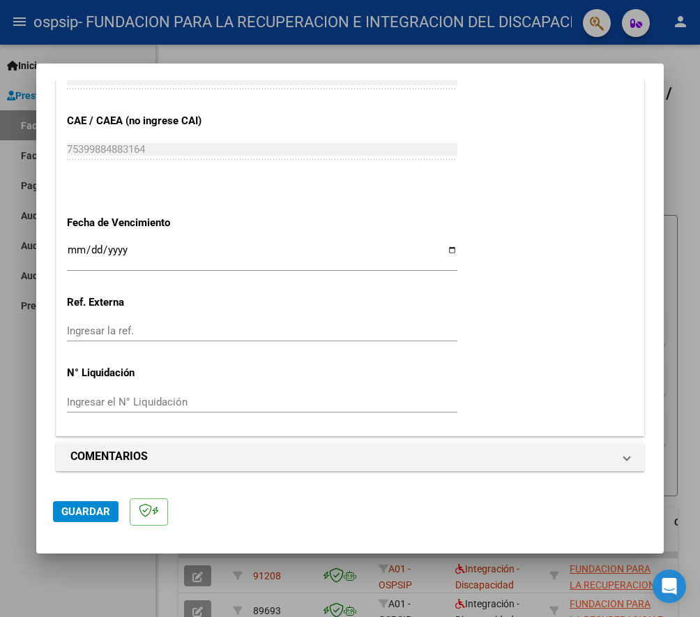
click at [72, 252] on input "Ingresar la fecha" at bounding box center [262, 255] width 391 height 22
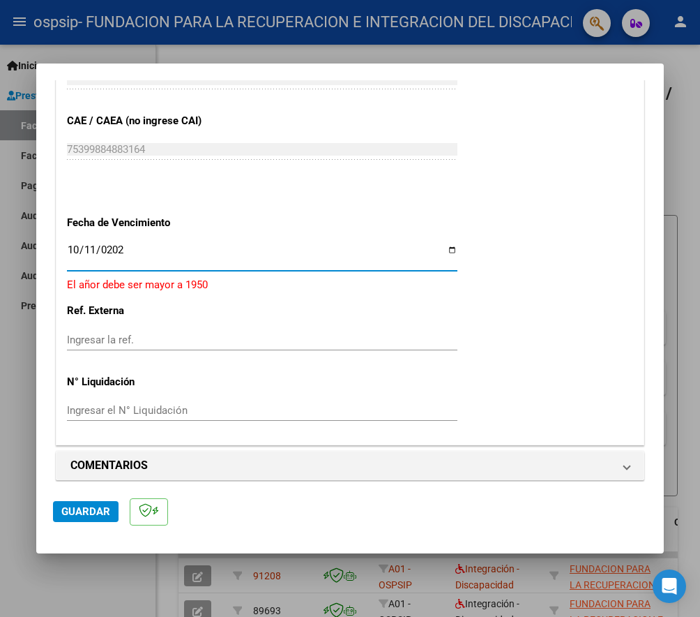
type input "[DATE]"
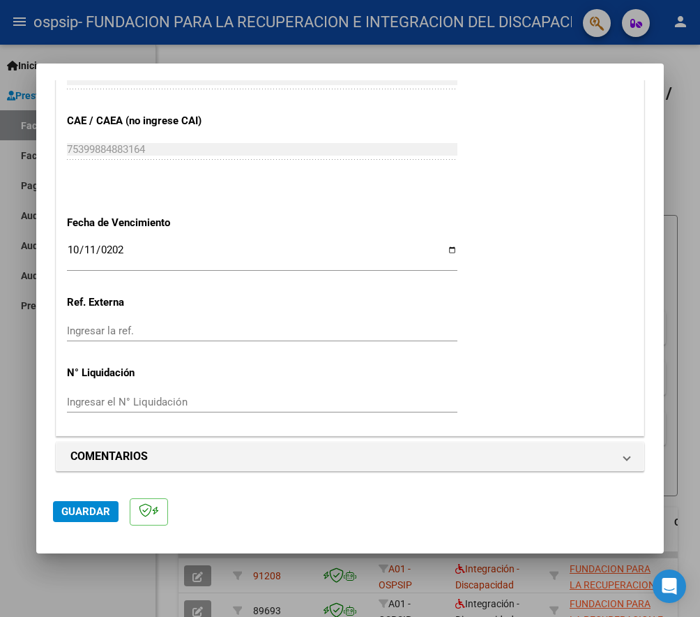
click at [102, 514] on span "Guardar" at bounding box center [85, 511] width 49 height 13
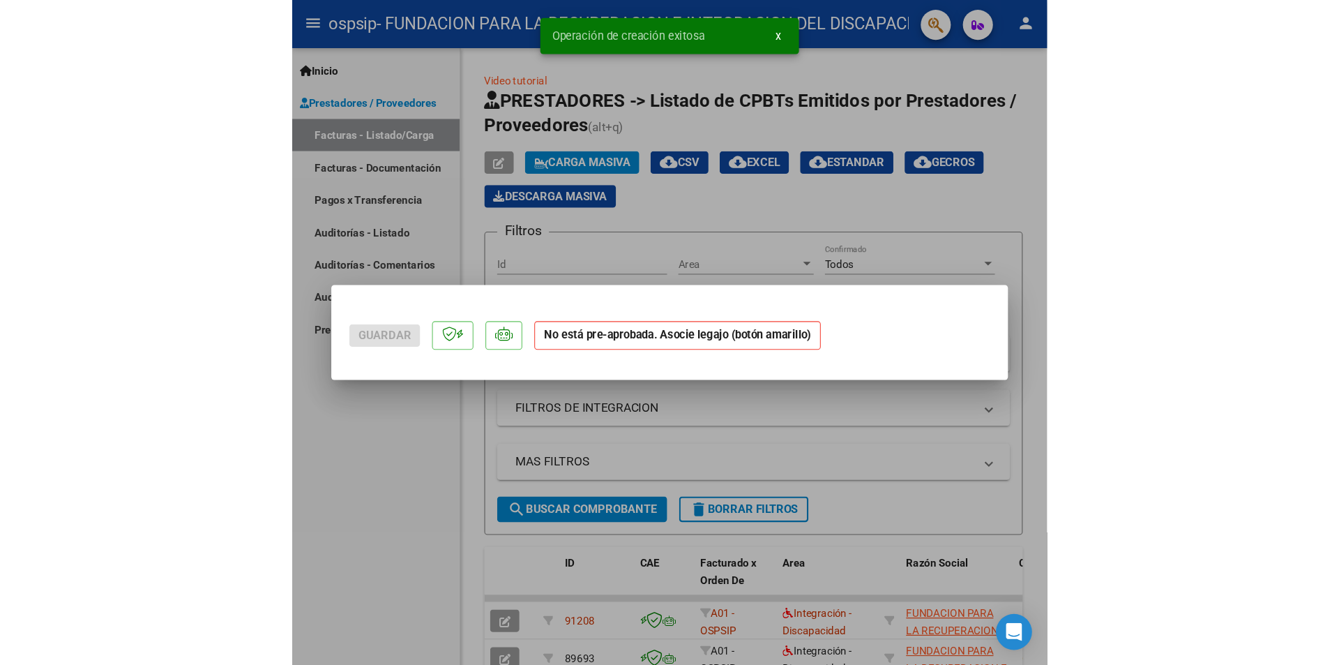
scroll to position [0, 0]
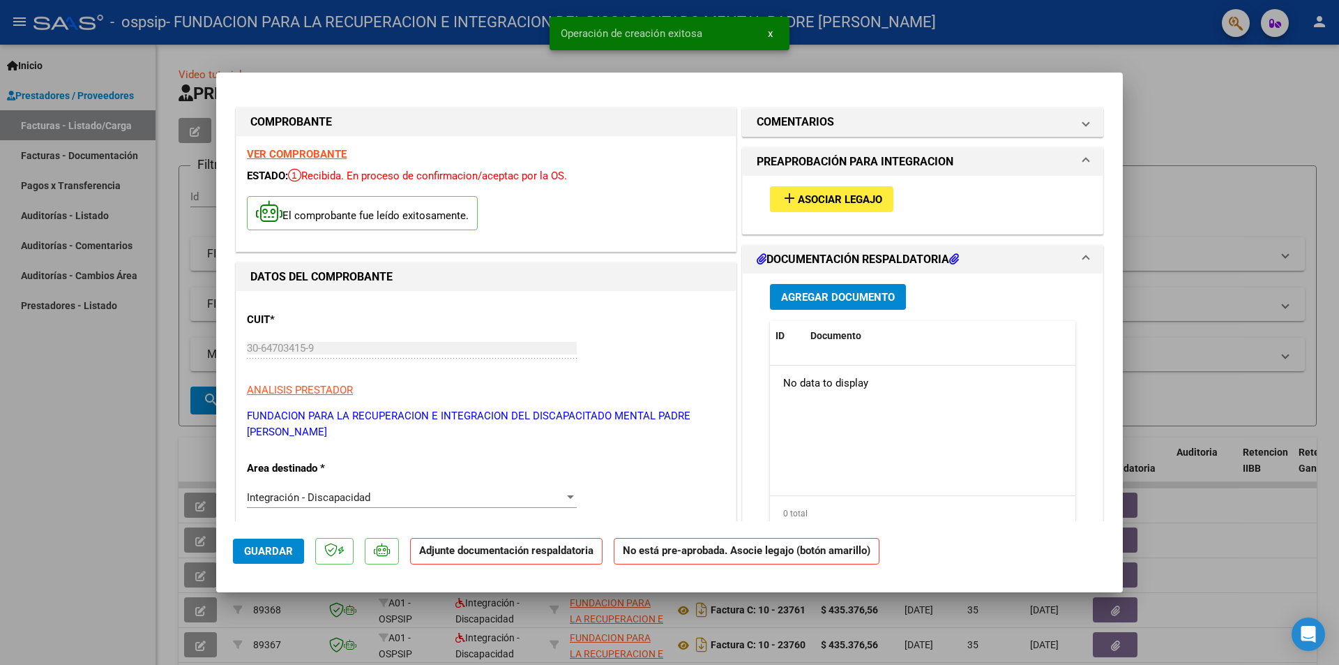
click at [858, 203] on span "Asociar Legajo" at bounding box center [840, 199] width 84 height 13
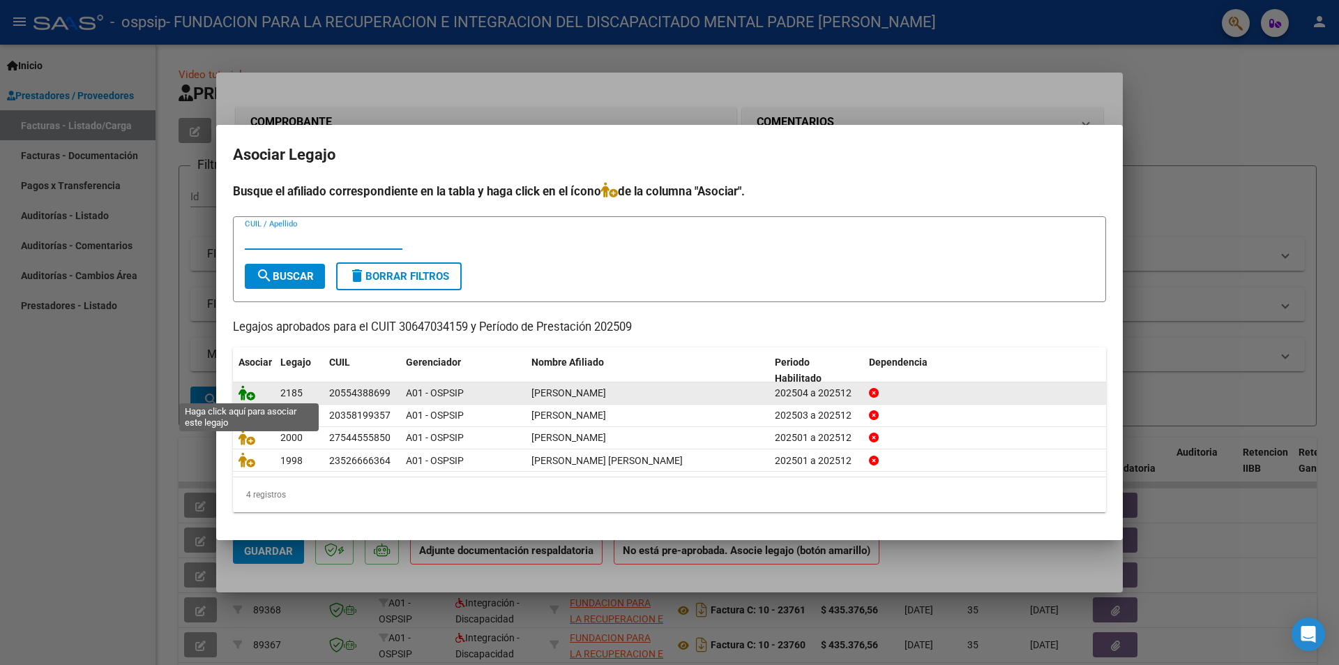
click at [247, 395] on icon at bounding box center [247, 392] width 17 height 15
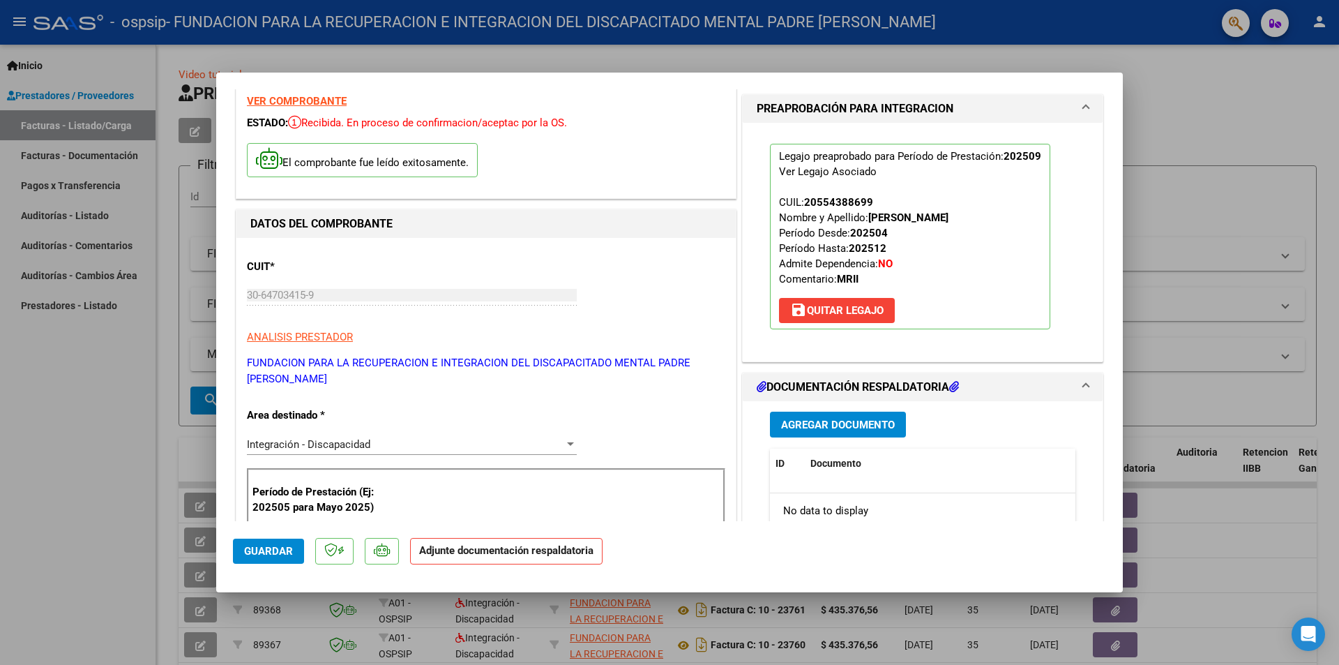
scroll to position [140, 0]
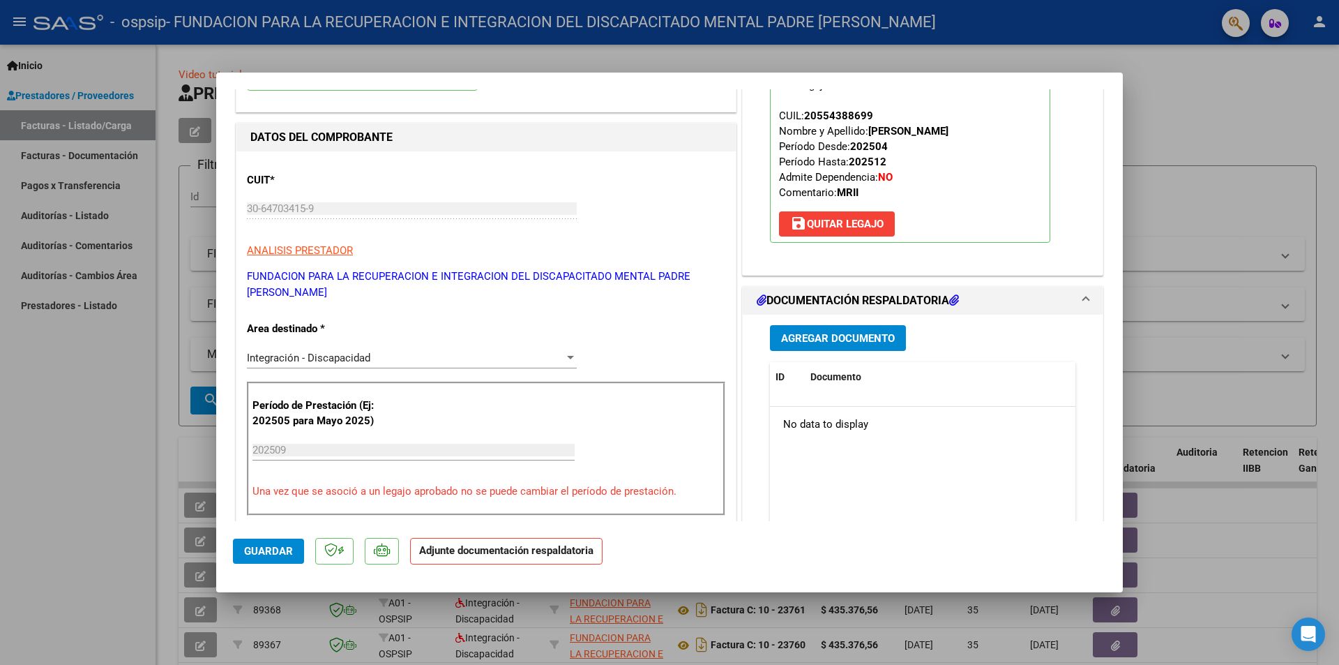
click at [832, 338] on span "Agregar Documento" at bounding box center [838, 338] width 114 height 13
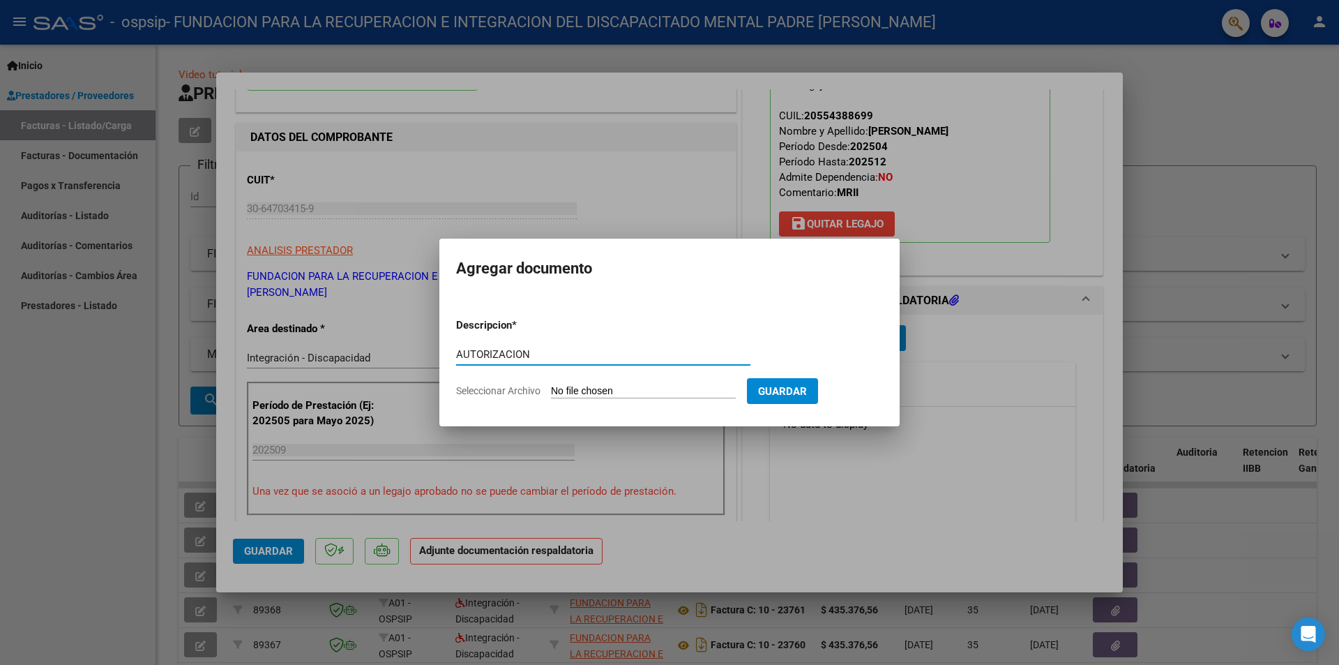
type input "AUTORIZACION"
click at [673, 392] on input "Seleccionar Archivo" at bounding box center [643, 391] width 185 height 13
type input "C:\fakepath\[PERSON_NAME] M.I.I. AUTORIZACION 2025 SEGUN RESOLUCION 360 22_firm…"
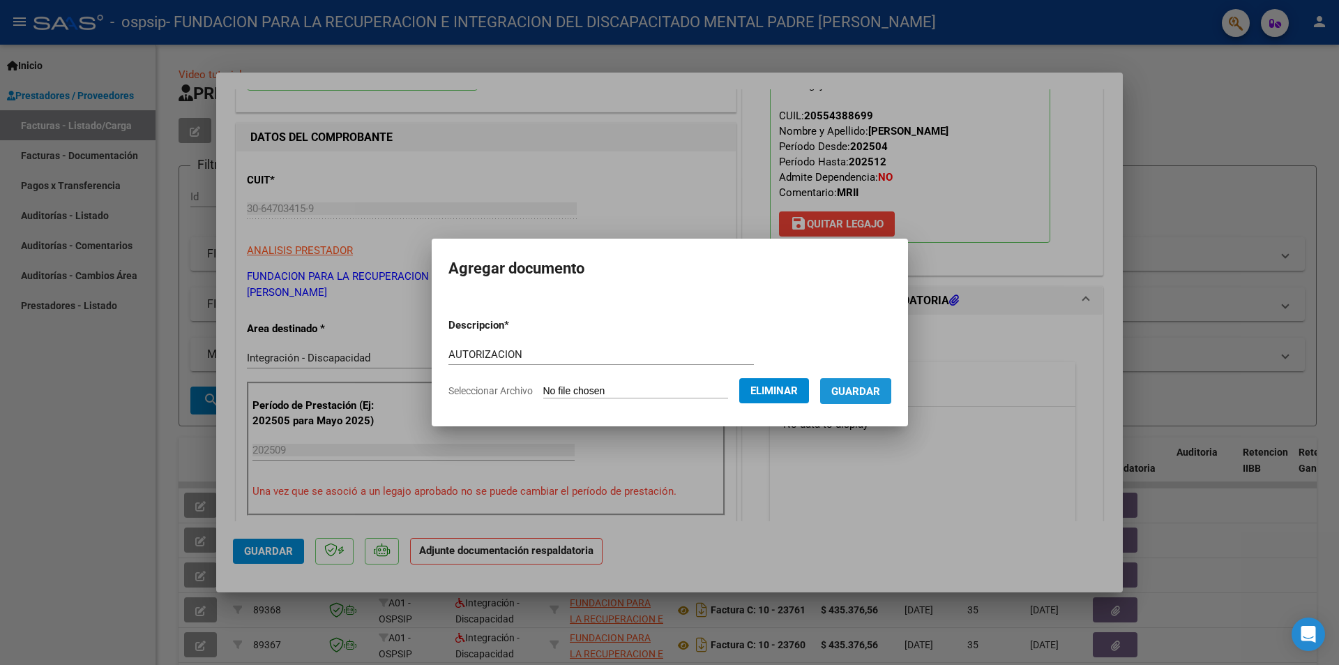
click at [846, 396] on span "Guardar" at bounding box center [856, 391] width 49 height 13
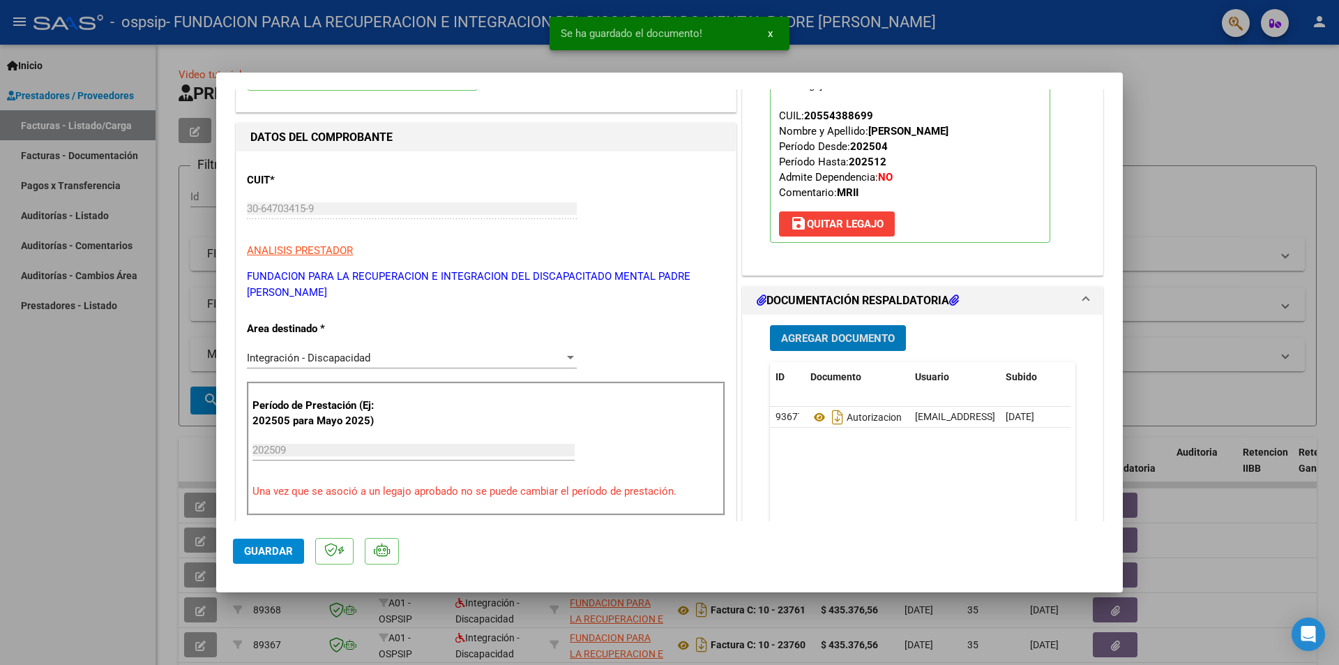
click at [813, 339] on span "Agregar Documento" at bounding box center [838, 338] width 114 height 13
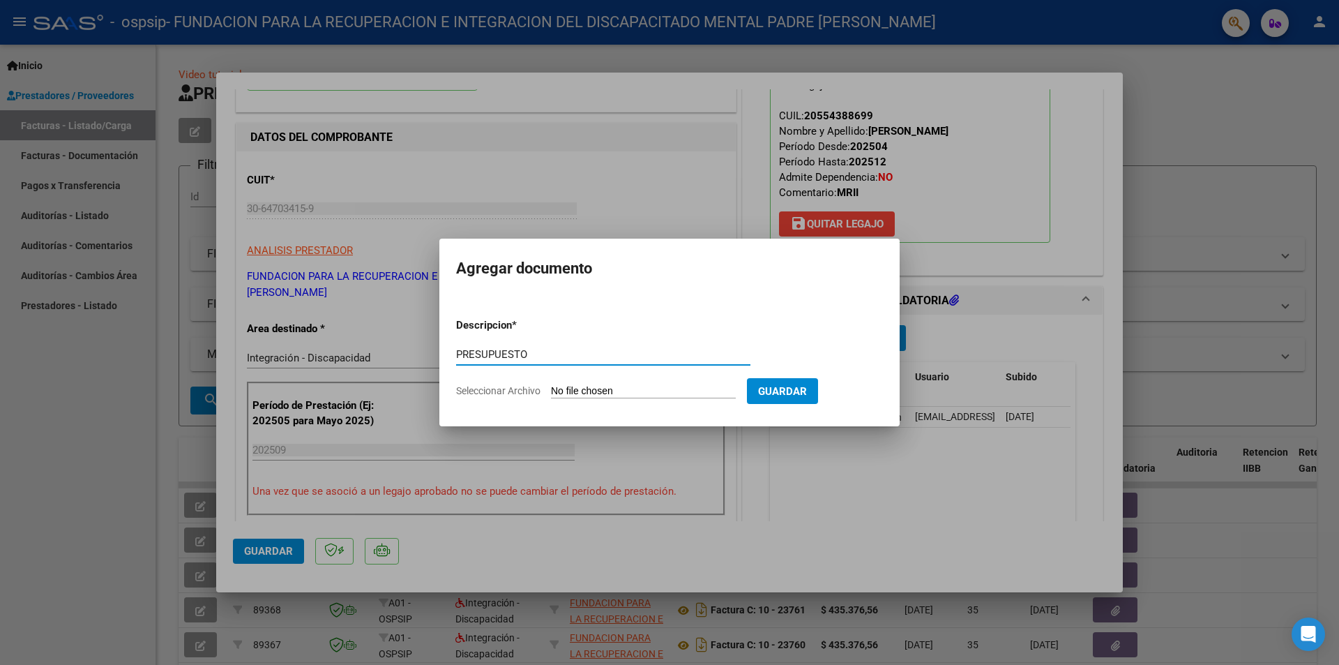
type input "PRESUPUESTO"
click at [651, 386] on input "Seleccionar Archivo" at bounding box center [643, 391] width 185 height 13
type input "C:\fakepath\[PERSON_NAME] .doc"
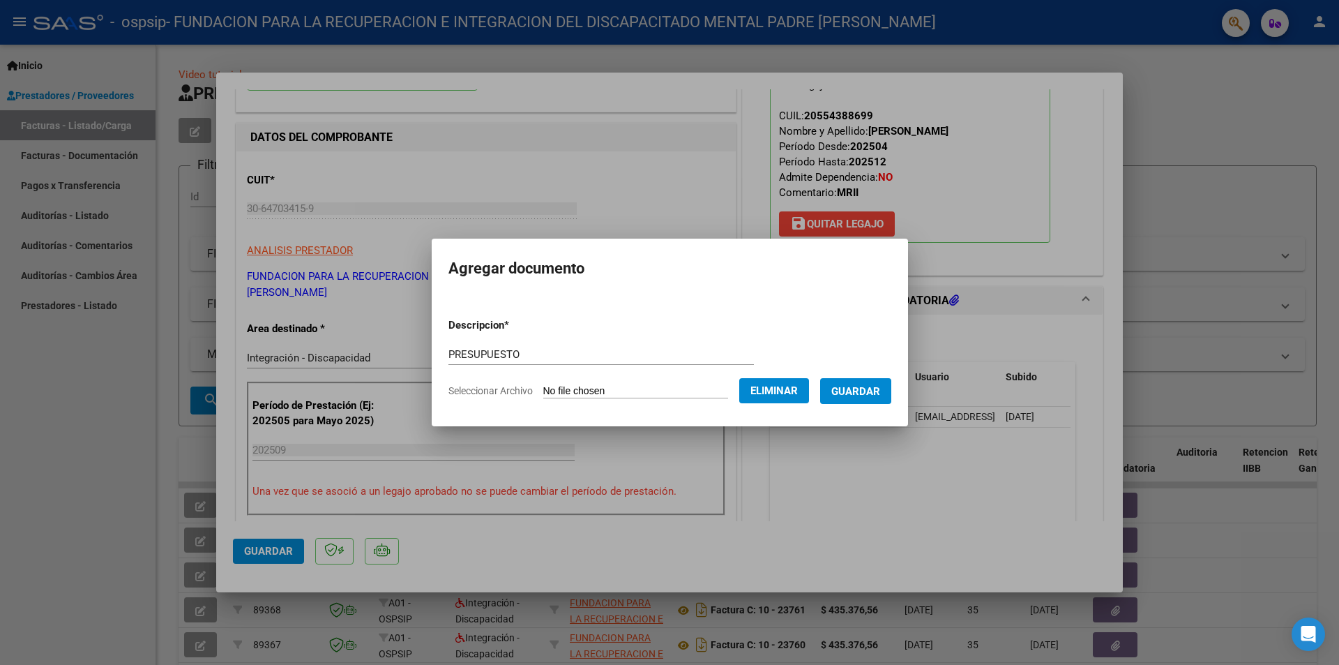
click at [851, 385] on span "Guardar" at bounding box center [856, 391] width 49 height 13
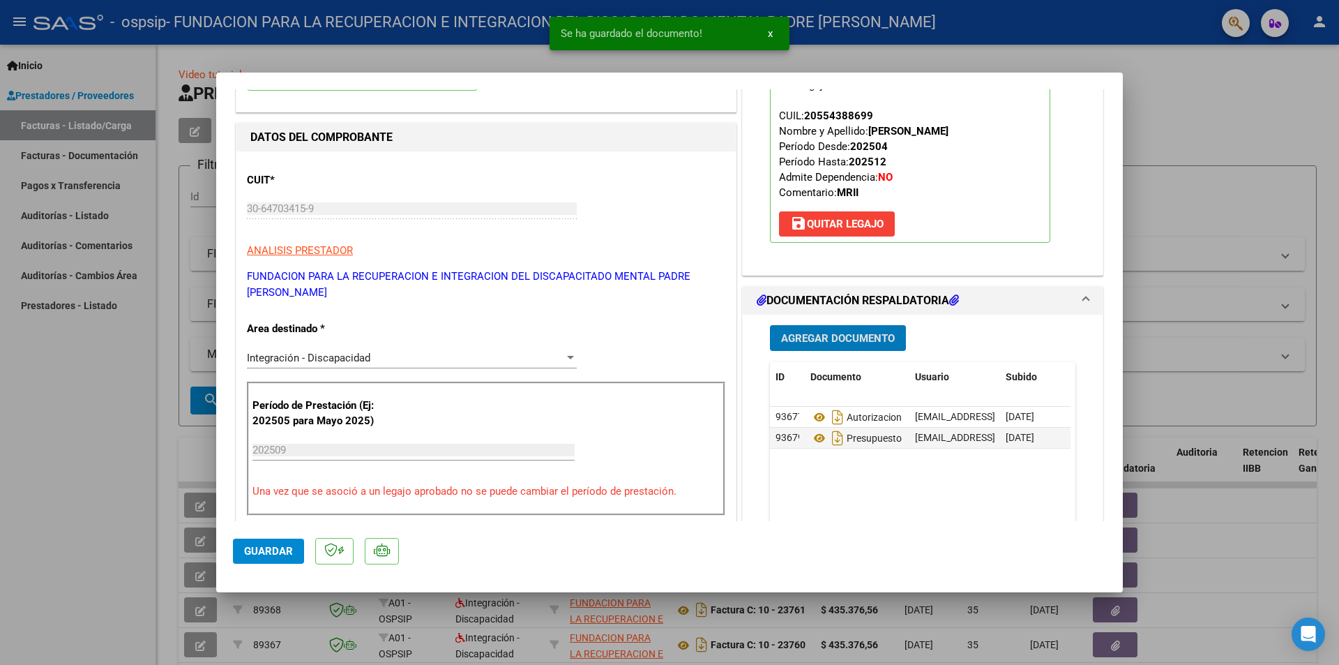
click at [850, 340] on span "Agregar Documento" at bounding box center [838, 338] width 114 height 13
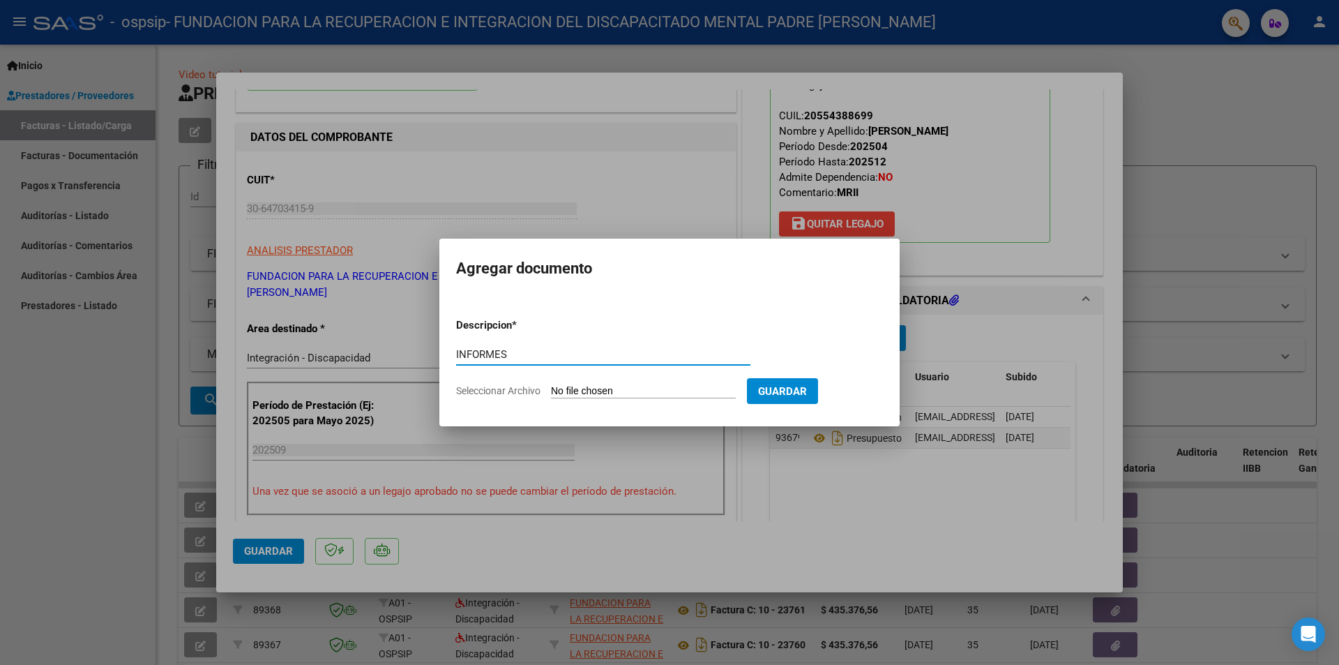
type input "INFORMES"
click at [621, 387] on input "Seleccionar Archivo" at bounding box center [643, 391] width 185 height 13
type input "C:\fakepath\[PERSON_NAME] INFORMES TERAPIAS.pdf"
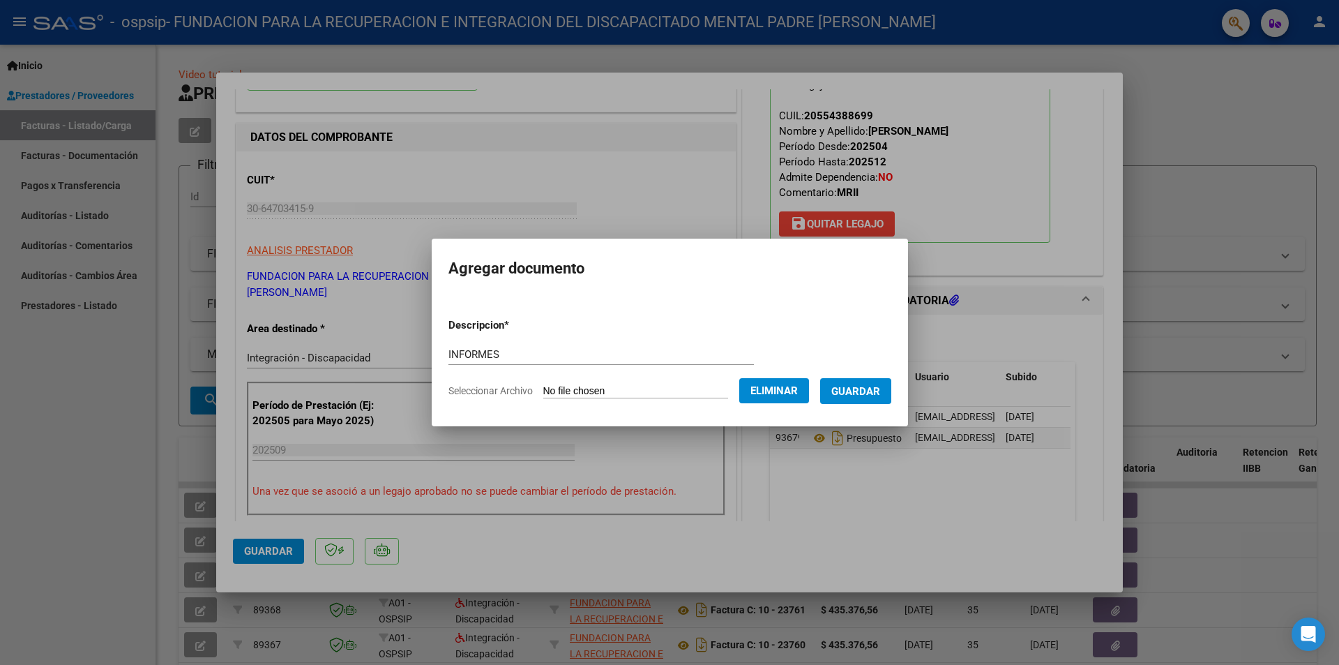
click at [870, 393] on span "Guardar" at bounding box center [856, 391] width 49 height 13
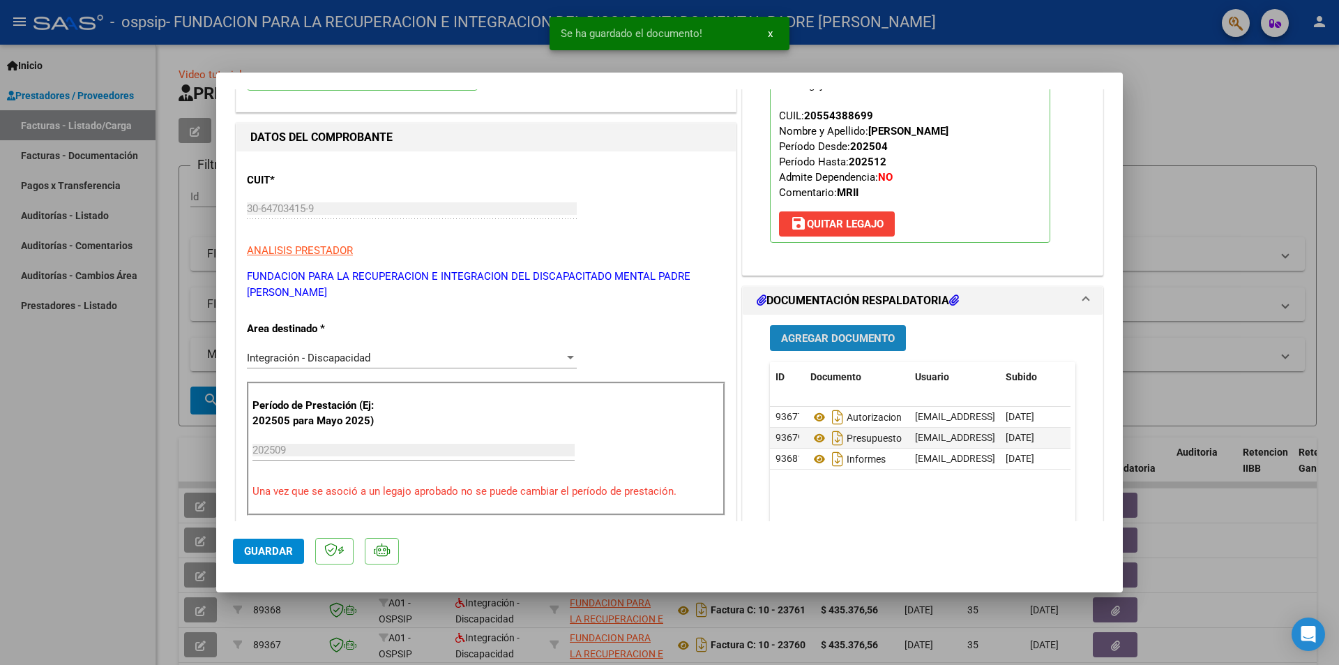
click at [812, 343] on span "Agregar Documento" at bounding box center [838, 338] width 114 height 13
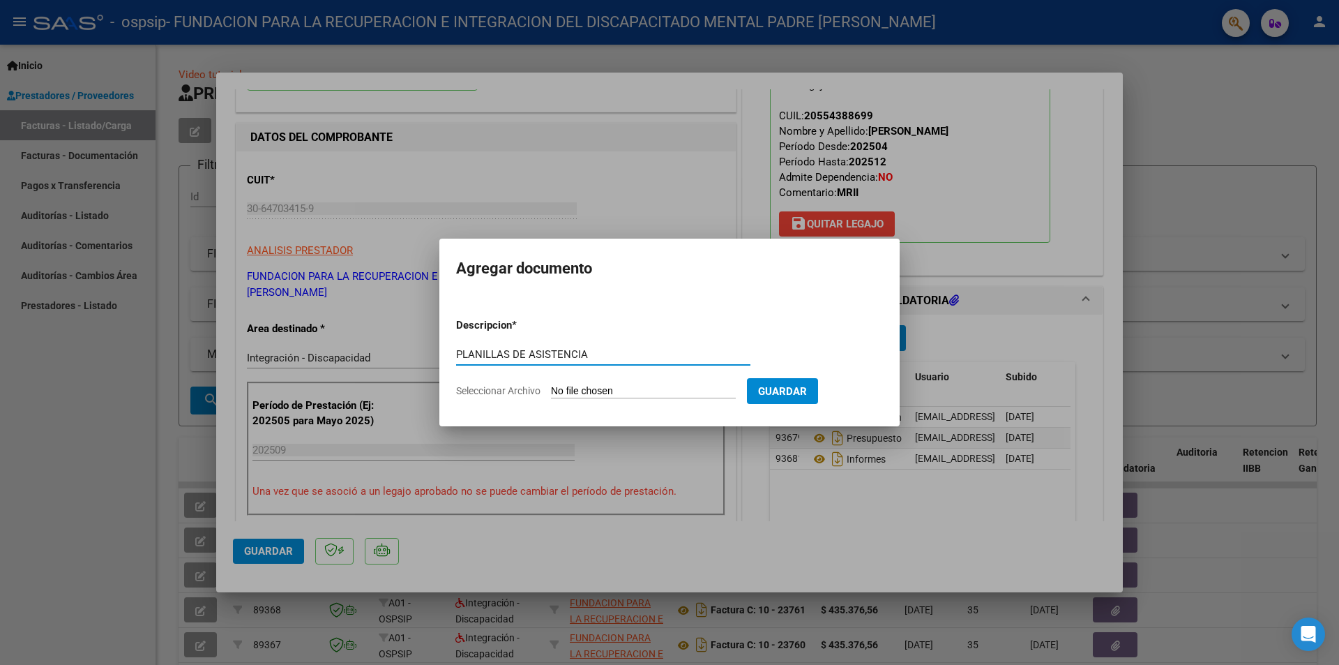
type input "PLANILLAS DE ASISTENCIA"
click at [652, 387] on input "Seleccionar Archivo" at bounding box center [643, 391] width 185 height 13
type input "C:\fakepath\[PERSON_NAME] PLANILLAS TERAPIAS.pdf"
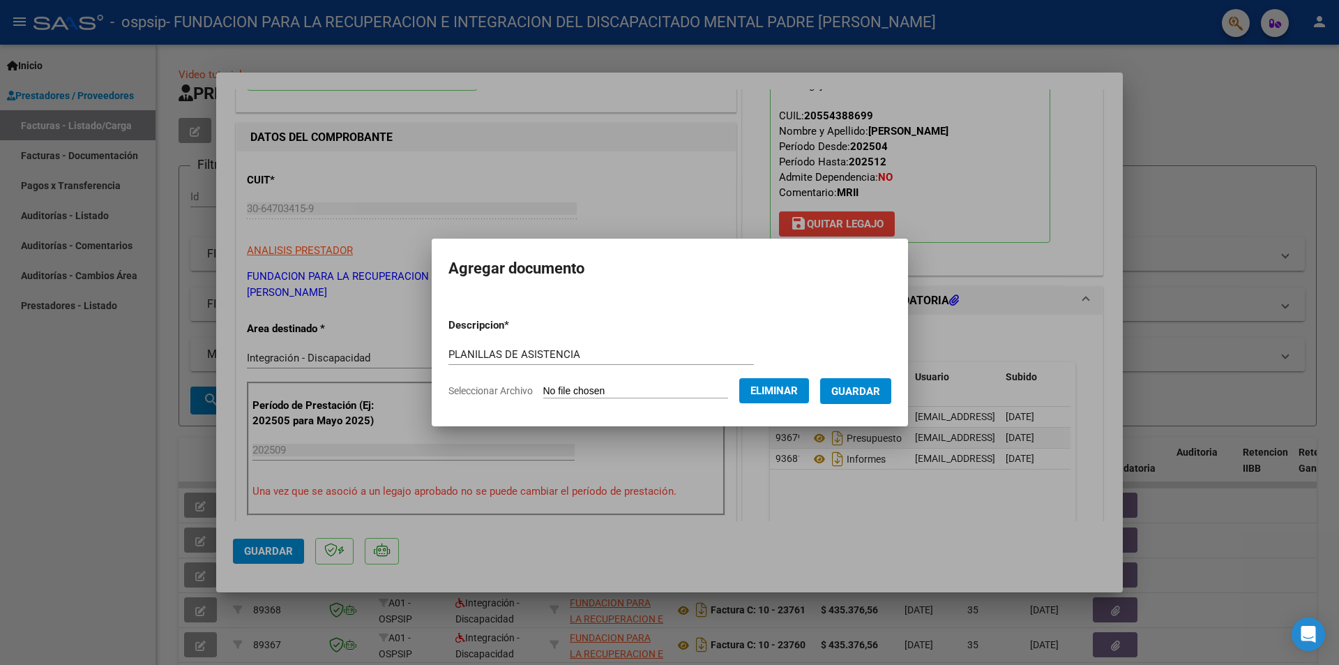
click at [853, 395] on span "Guardar" at bounding box center [856, 391] width 49 height 13
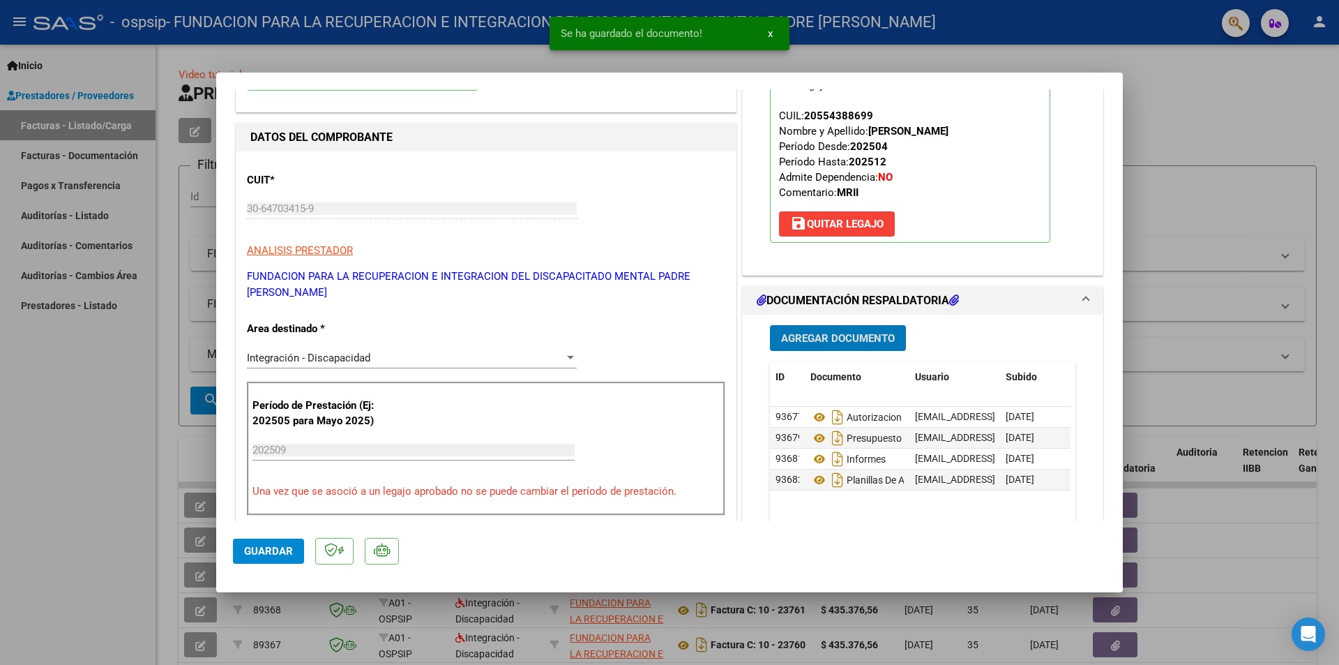
click at [850, 345] on button "Agregar Documento" at bounding box center [838, 338] width 136 height 26
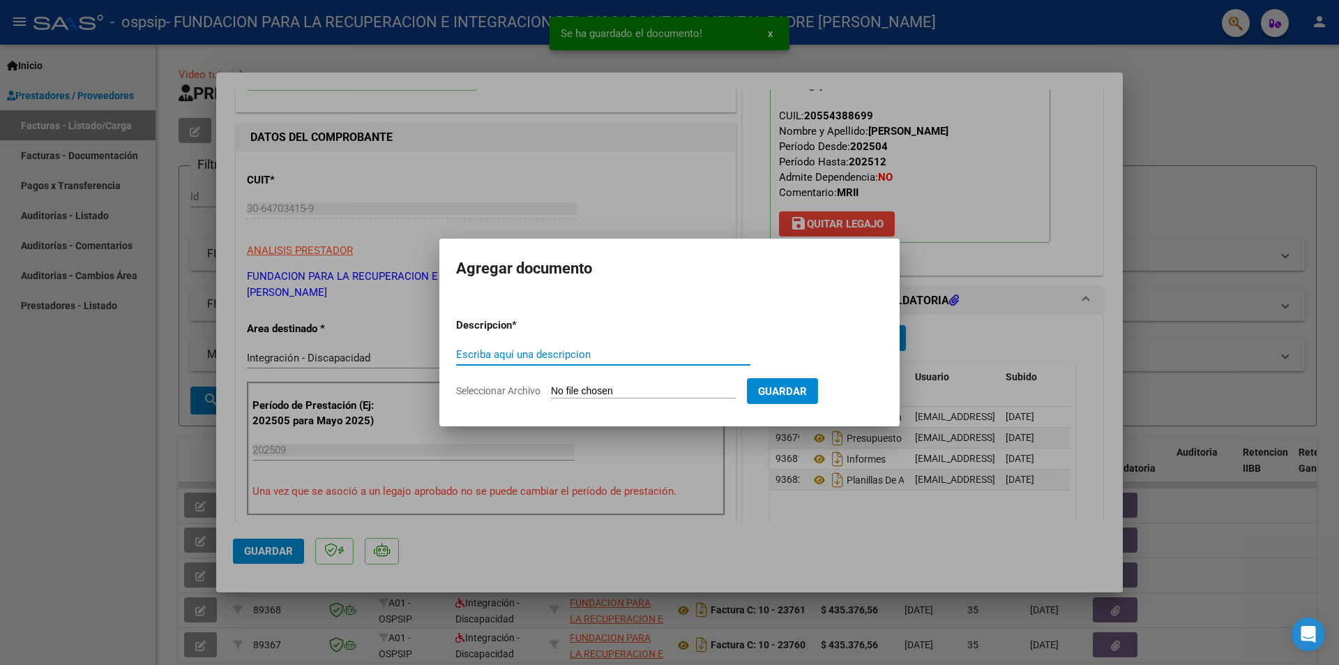
click at [584, 352] on input "Escriba aquí una descripcion" at bounding box center [603, 354] width 294 height 13
type input "CUD"
click at [608, 391] on input "Seleccionar Archivo" at bounding box center [643, 391] width 185 height 13
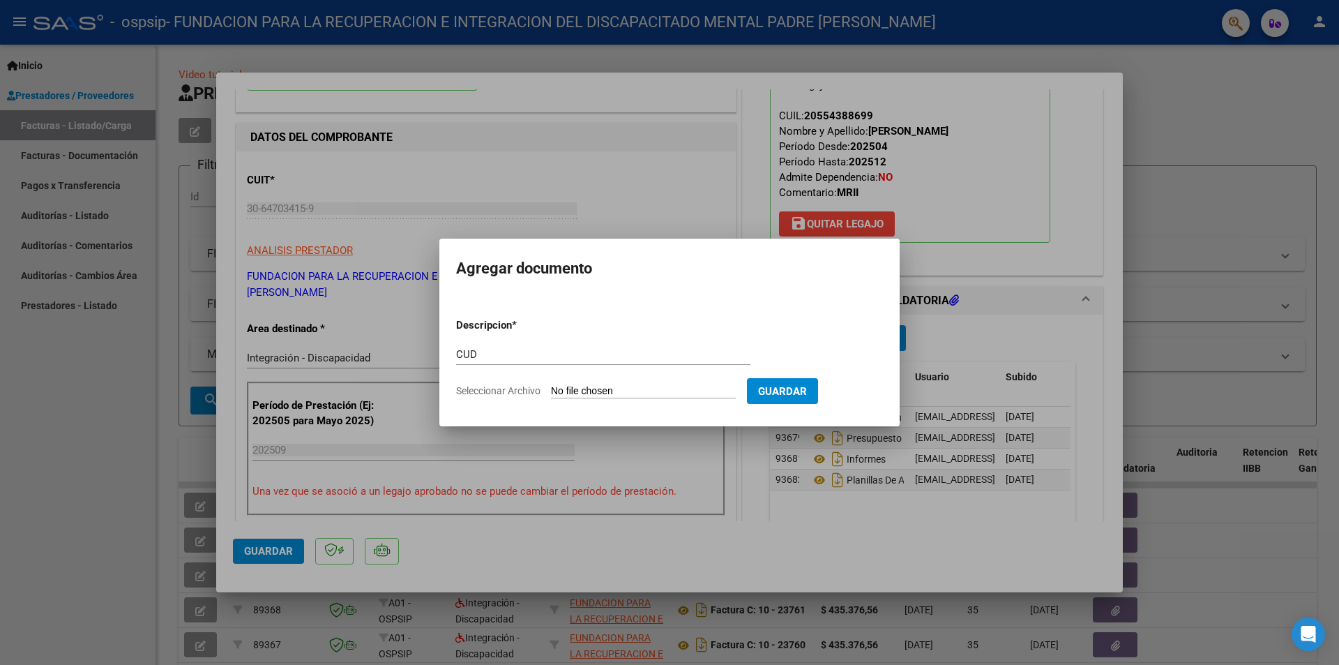
type input "C:\fakepath\CUD.pdf"
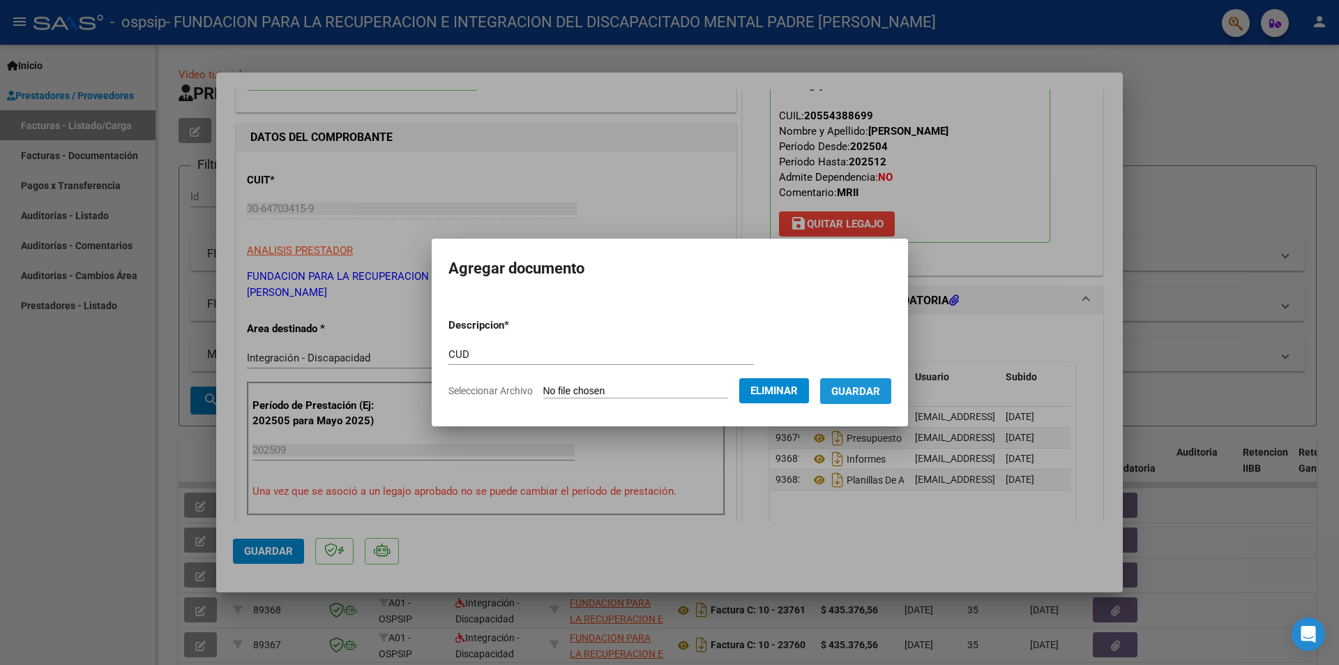
click at [880, 389] on span "Guardar" at bounding box center [856, 391] width 49 height 13
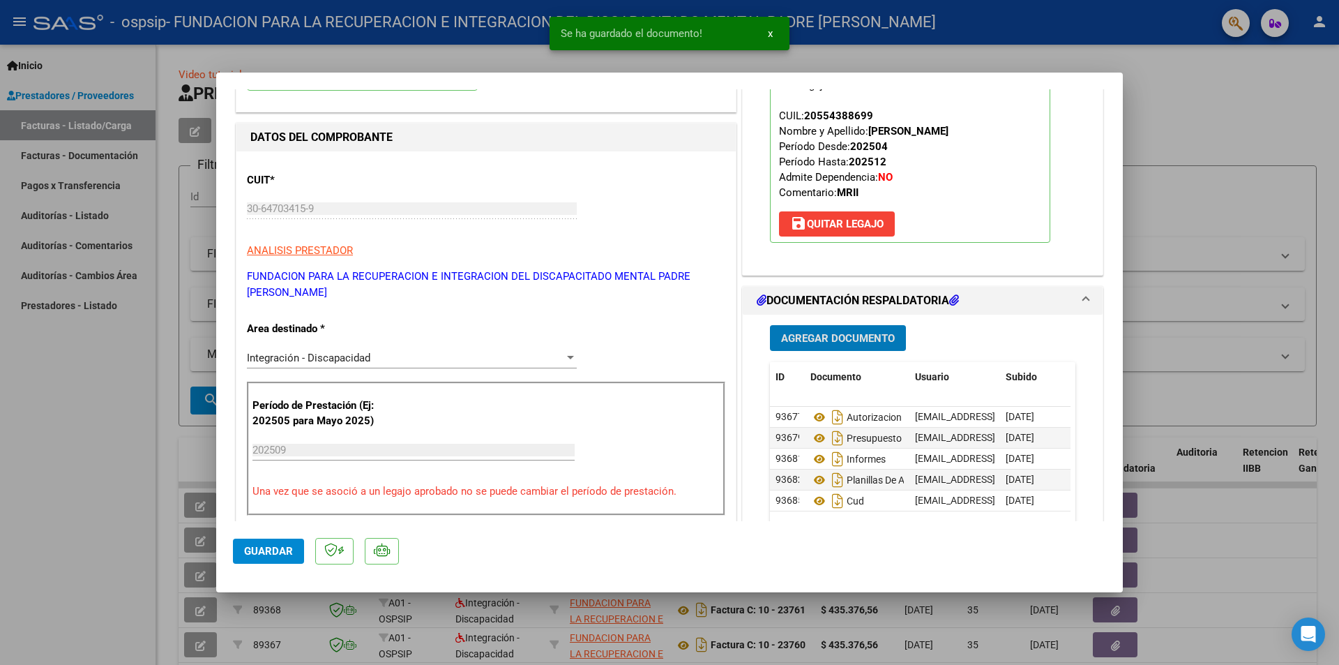
scroll to position [209, 0]
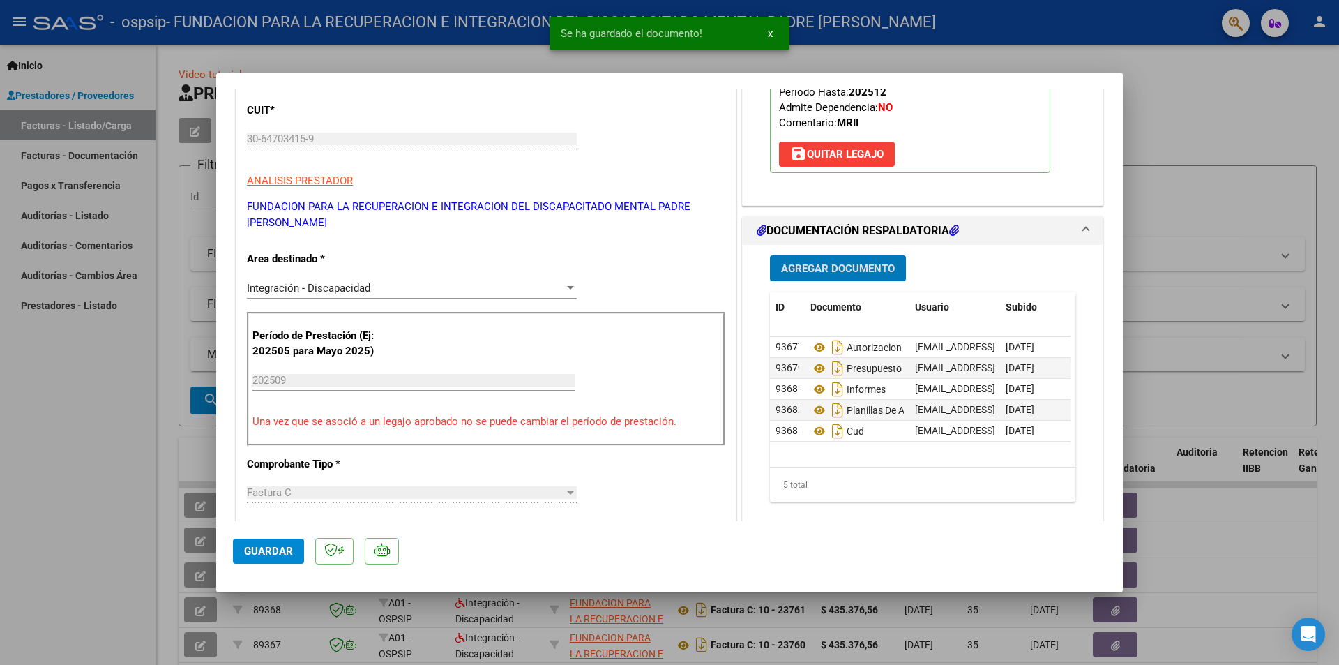
click at [269, 551] on span "Guardar" at bounding box center [268, 551] width 49 height 13
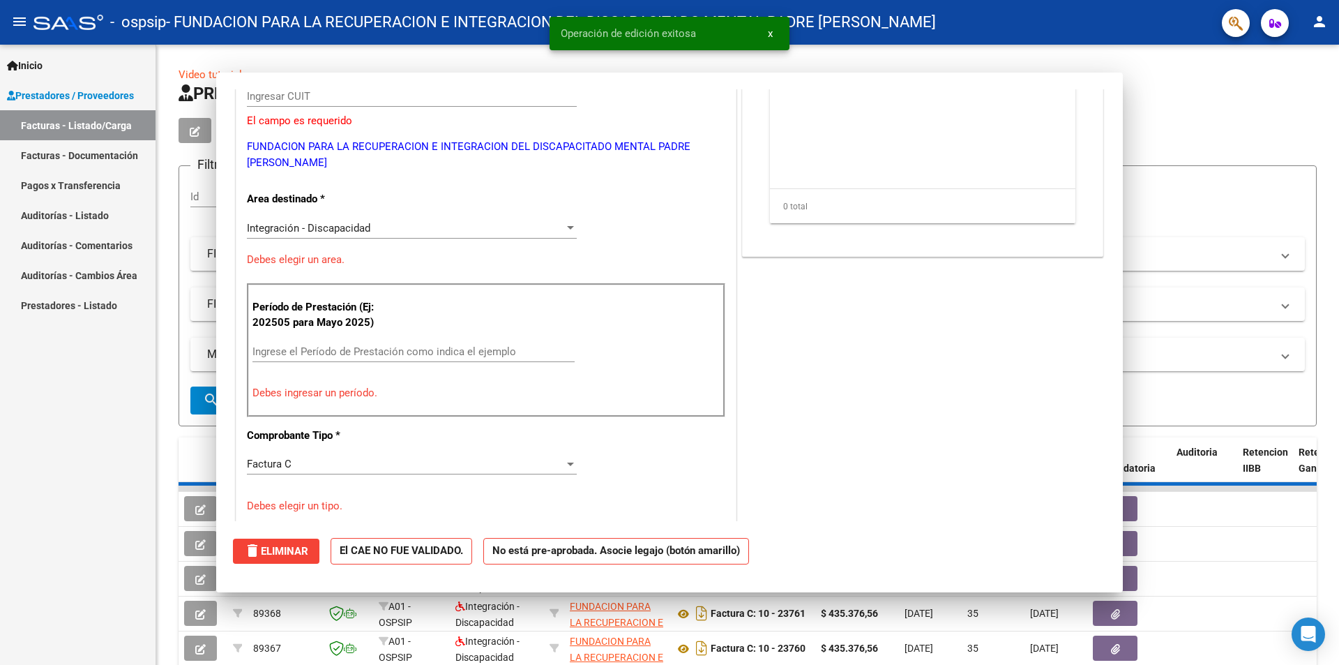
scroll to position [0, 0]
